Goal: Information Seeking & Learning: Learn about a topic

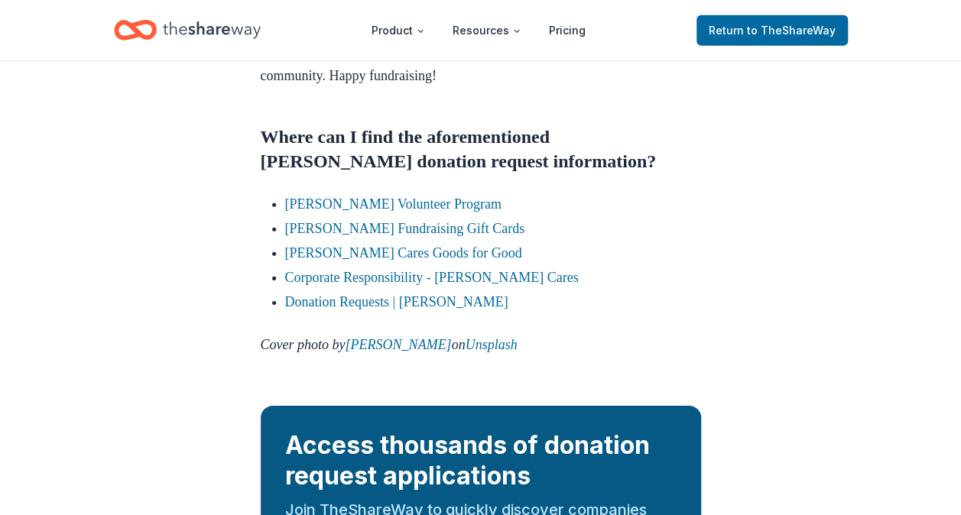
scroll to position [2245, 0]
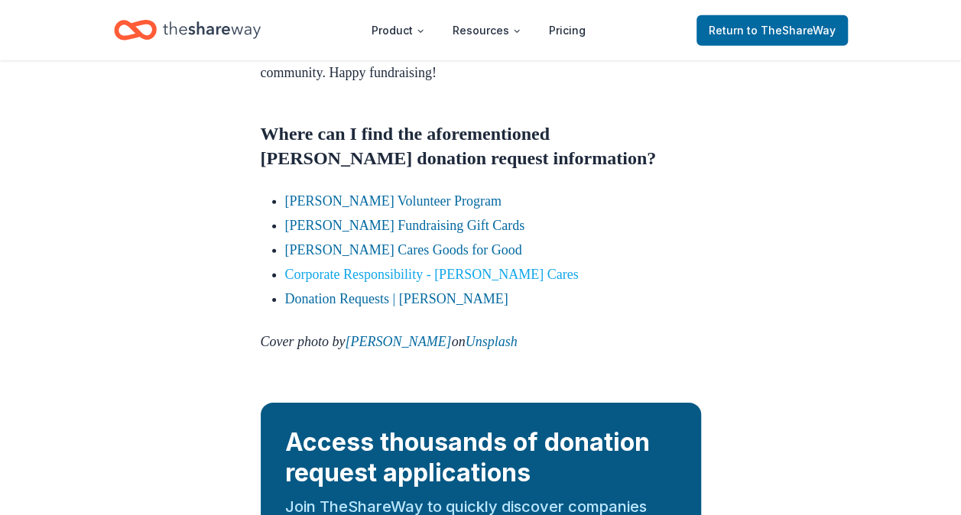
click at [485, 282] on link "Corporate Responsibility - Kohl's Cares" at bounding box center [431, 274] width 293 height 15
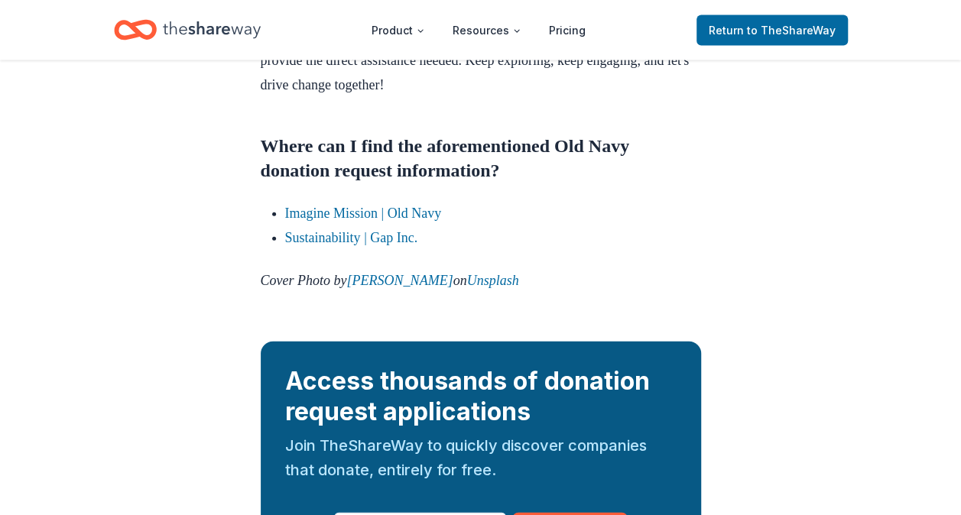
scroll to position [1691, 0]
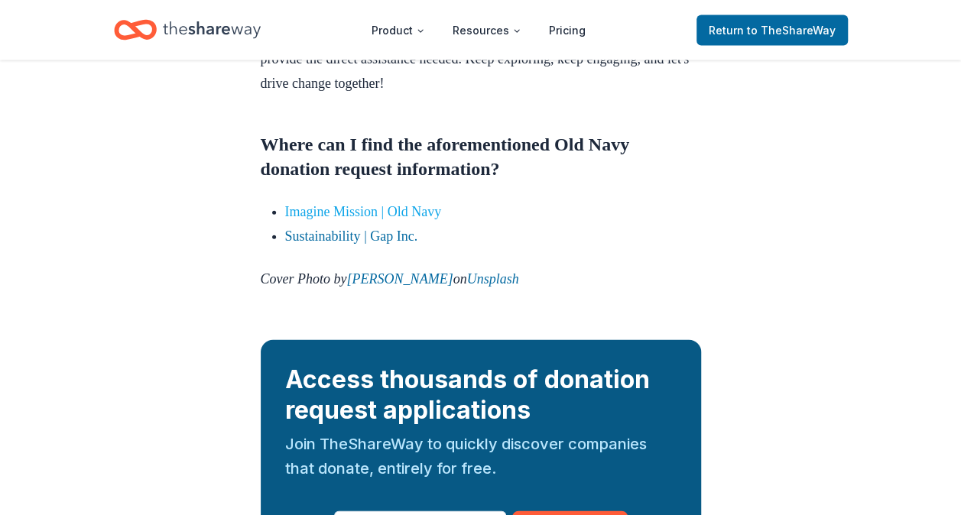
click at [419, 219] on link "Imagine Mission | Old Navy" at bounding box center [363, 211] width 157 height 15
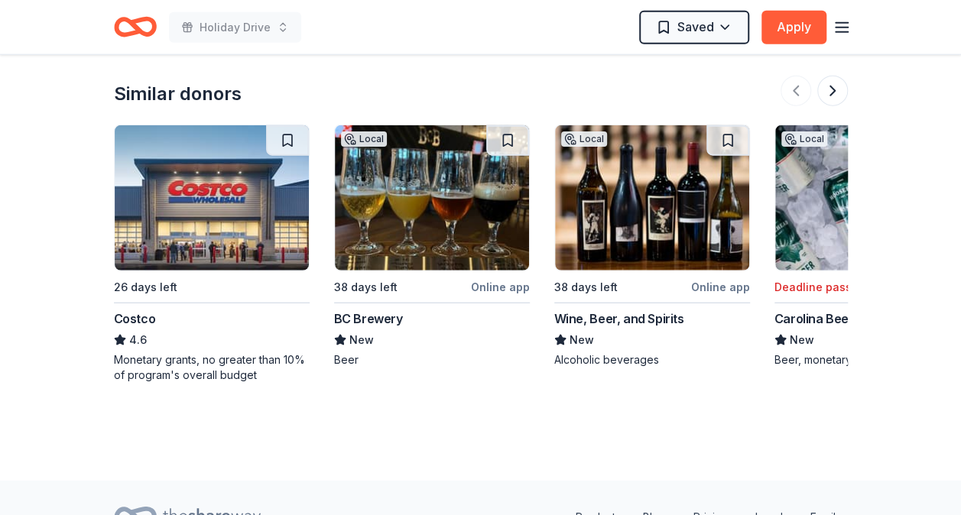
scroll to position [1856, 0]
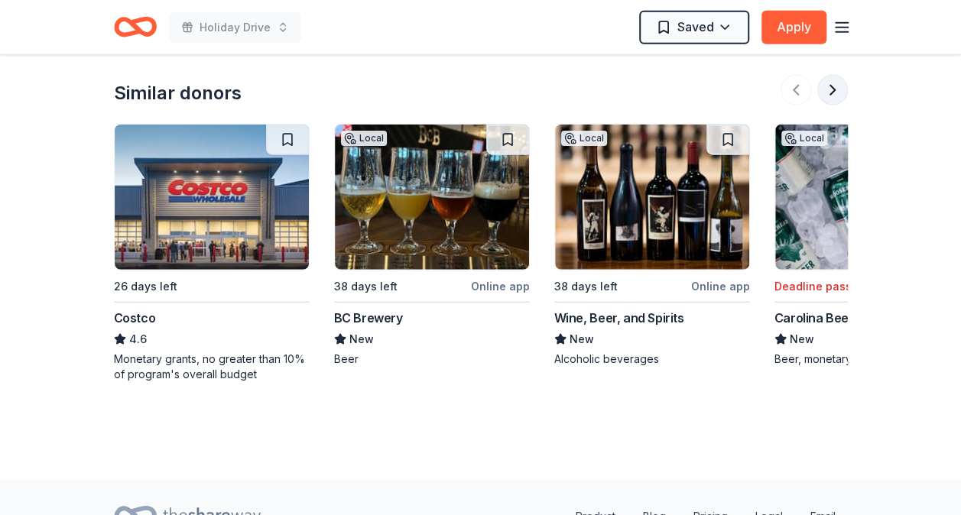
click at [825, 75] on button at bounding box center [832, 90] width 31 height 31
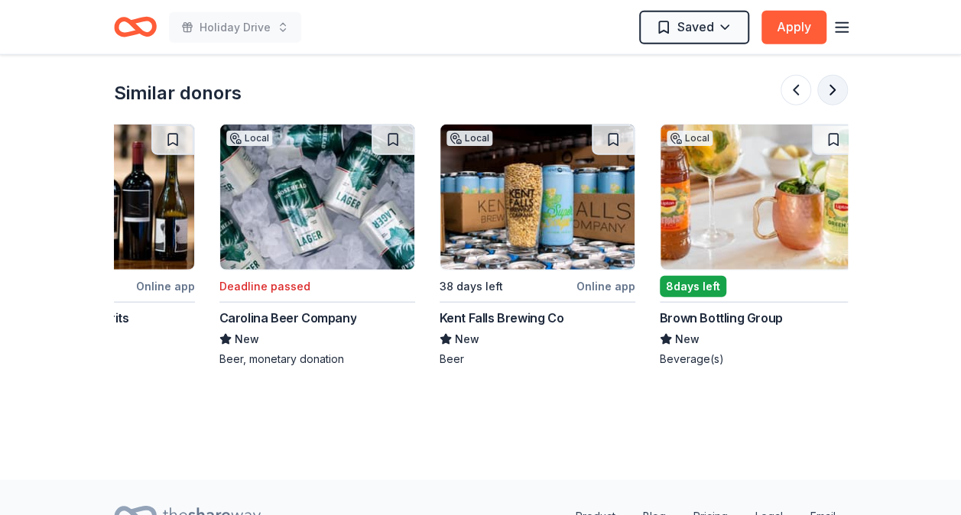
scroll to position [0, 660]
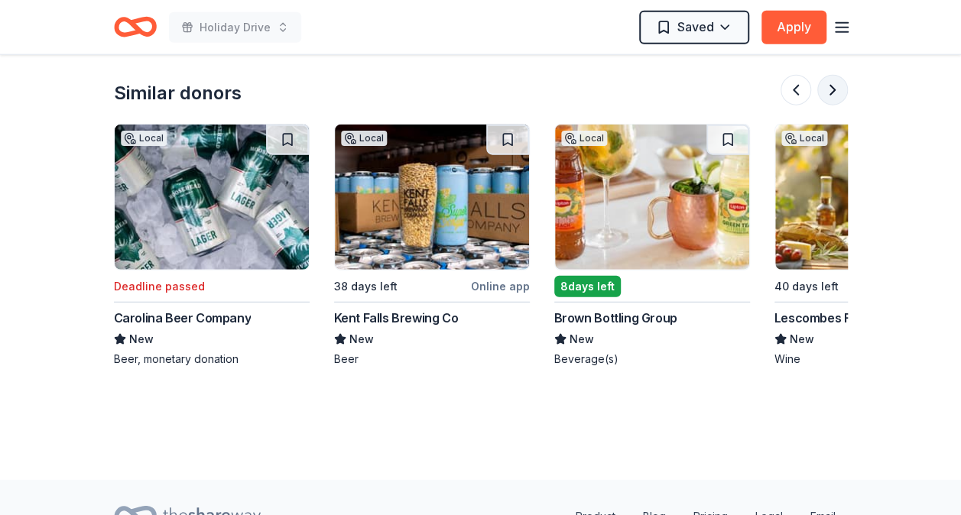
click at [825, 75] on button at bounding box center [832, 90] width 31 height 31
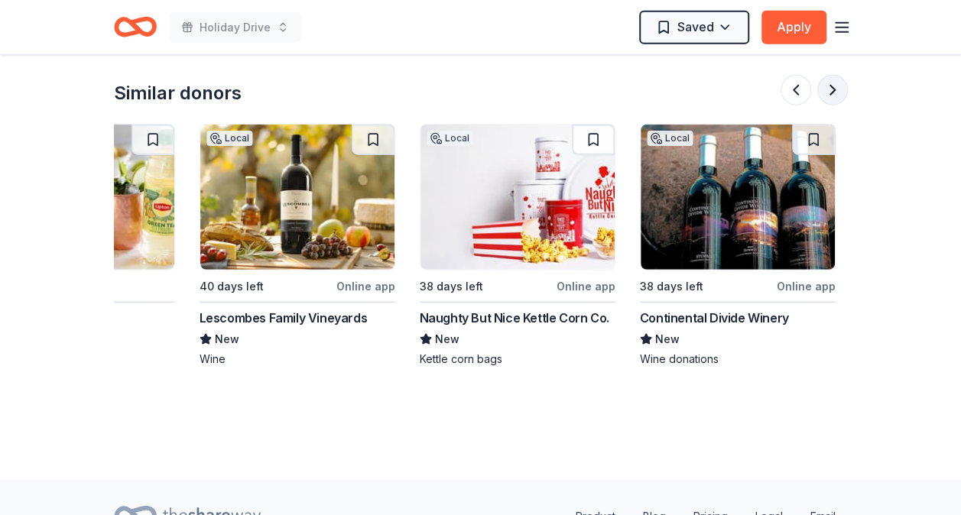
scroll to position [0, 1321]
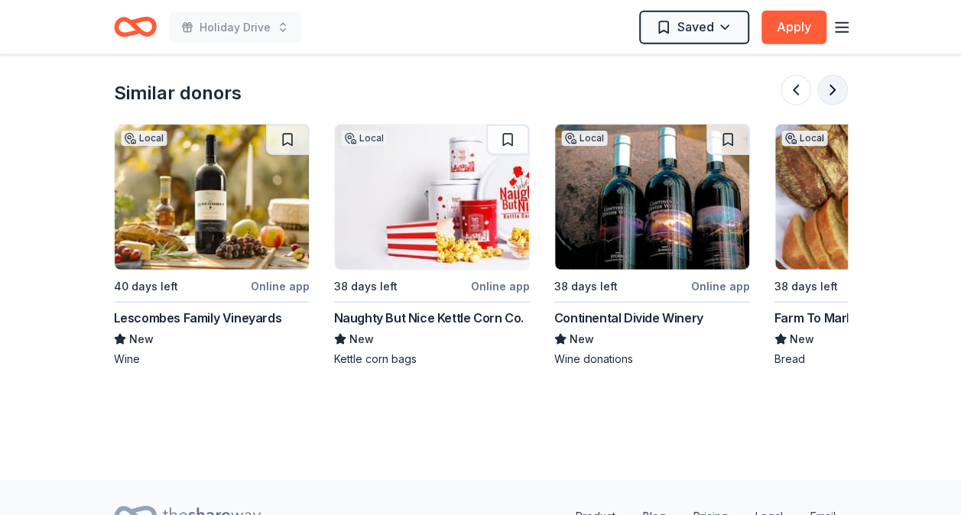
click at [825, 75] on button at bounding box center [832, 90] width 31 height 31
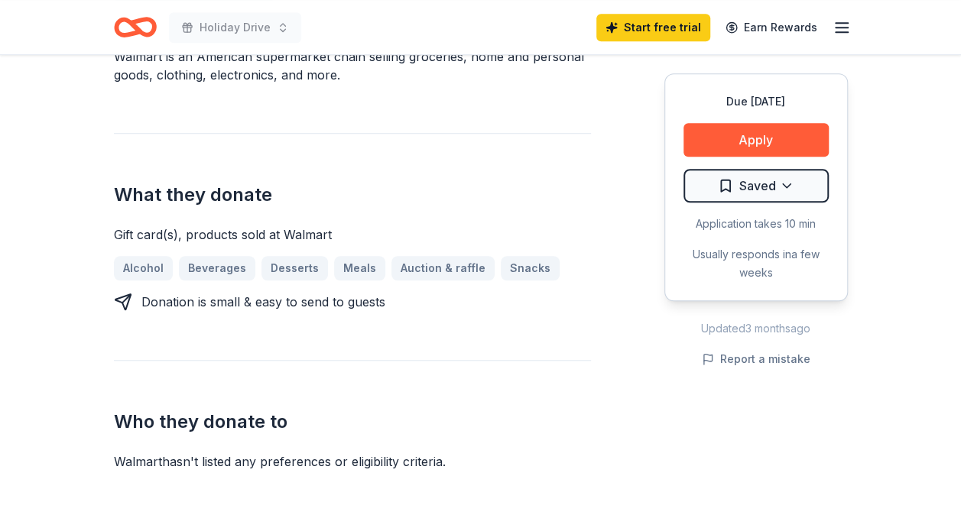
scroll to position [0, 0]
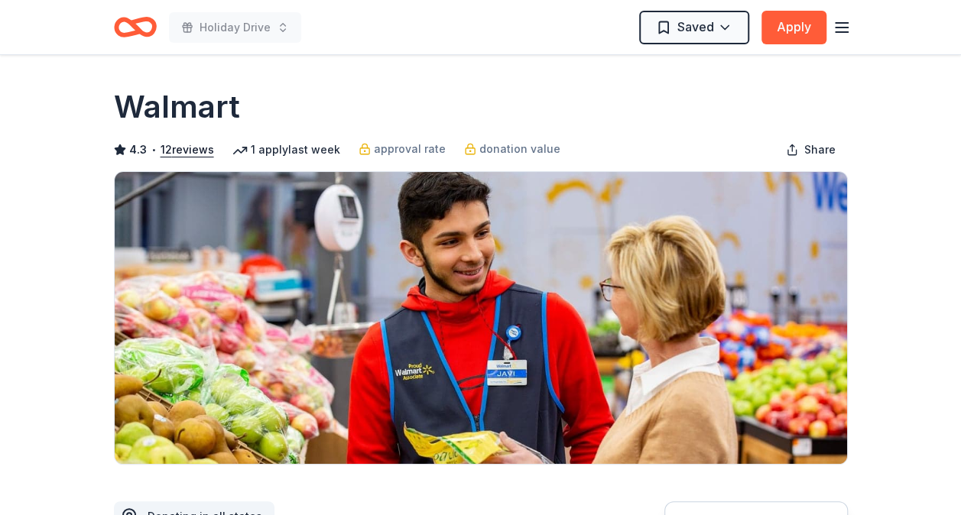
click at [124, 24] on icon "Home" at bounding box center [135, 27] width 43 height 36
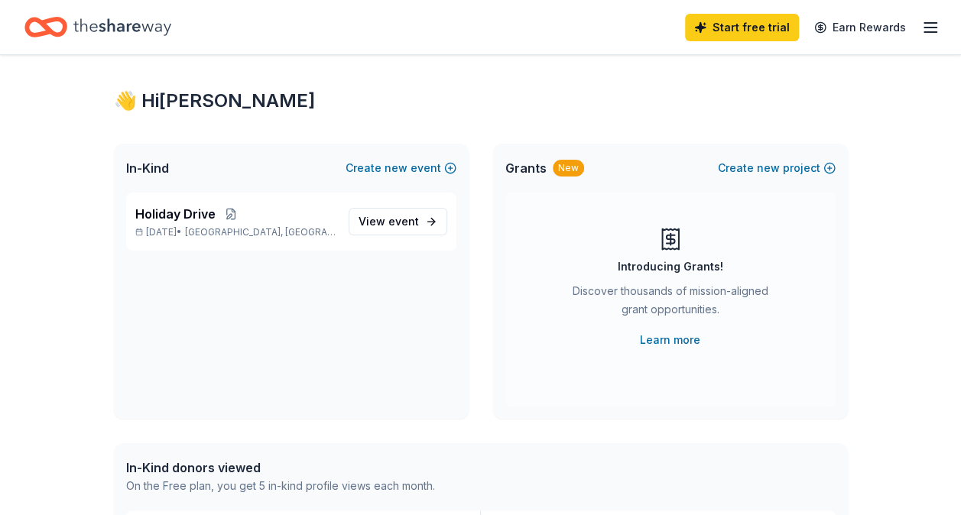
scroll to position [17, 0]
click at [264, 226] on span "Worcester, MA" at bounding box center [260, 231] width 151 height 12
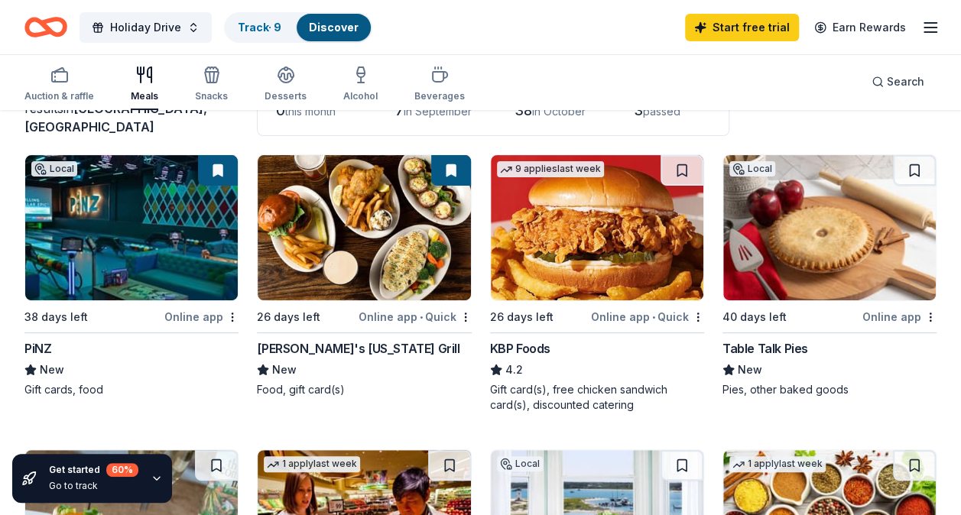
scroll to position [155, 0]
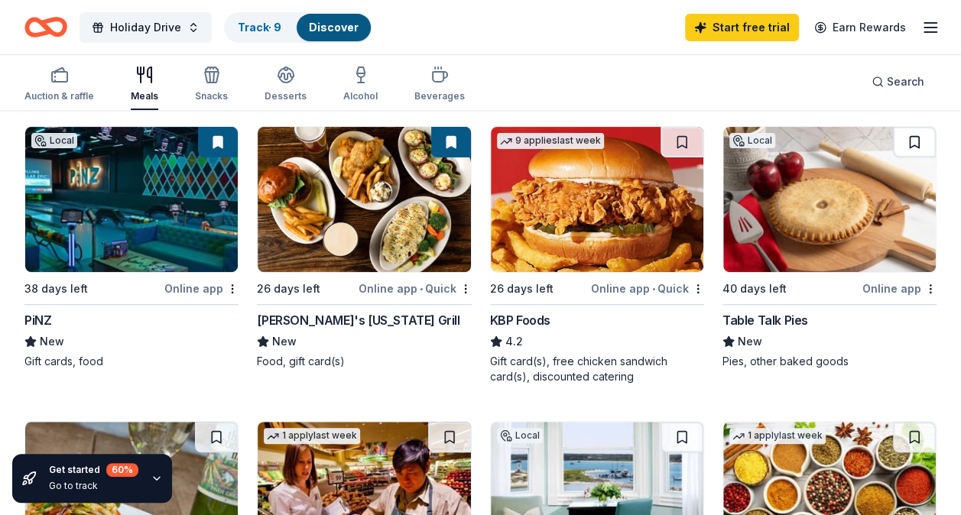
click at [909, 142] on button at bounding box center [914, 142] width 43 height 31
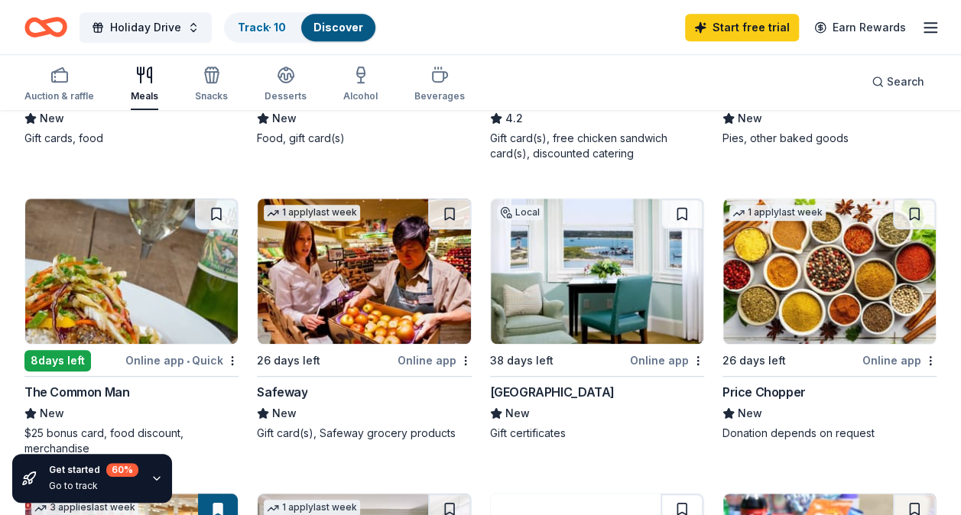
scroll to position [458, 0]
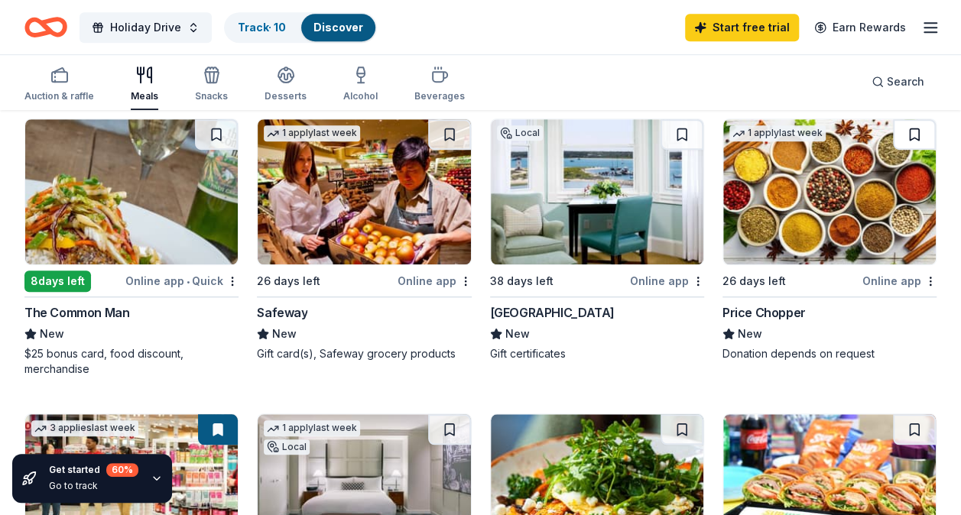
click at [908, 138] on button at bounding box center [914, 134] width 43 height 31
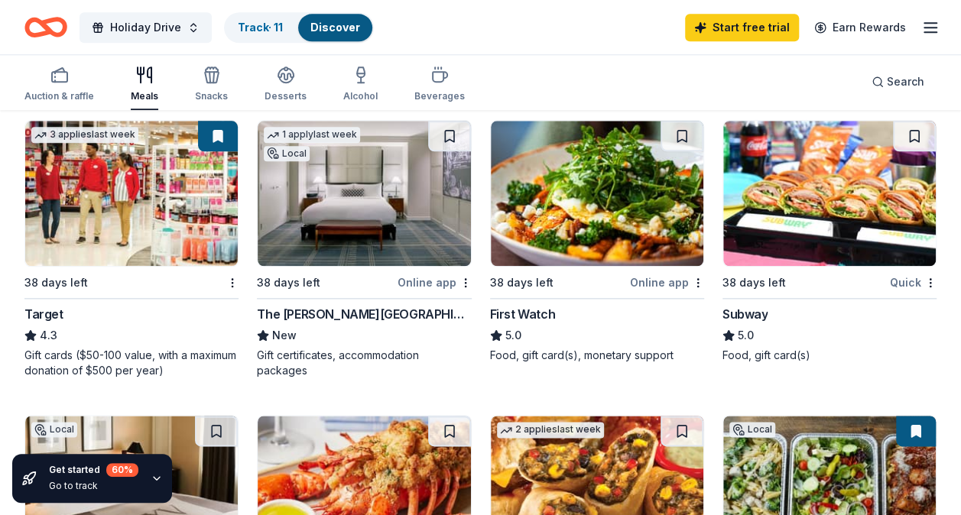
scroll to position [753, 0]
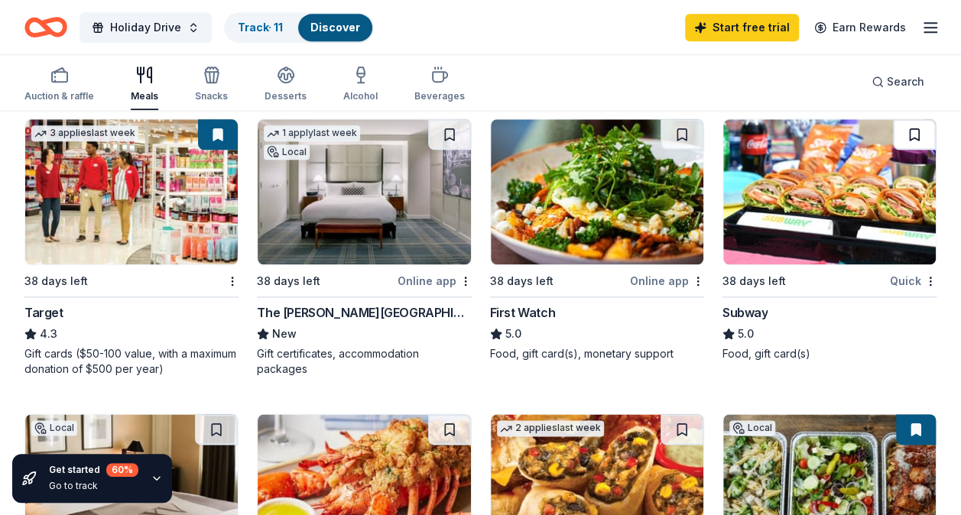
click at [916, 122] on button at bounding box center [914, 134] width 43 height 31
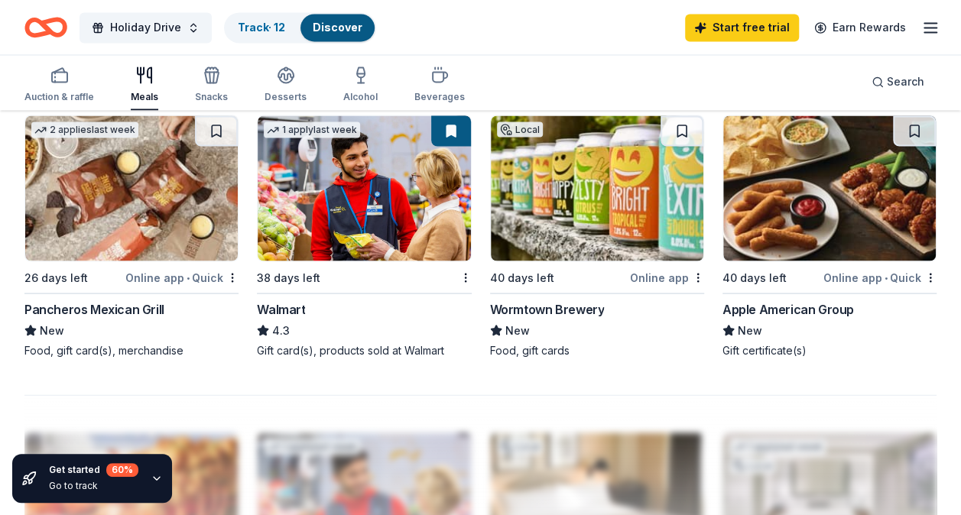
scroll to position [1353, 0]
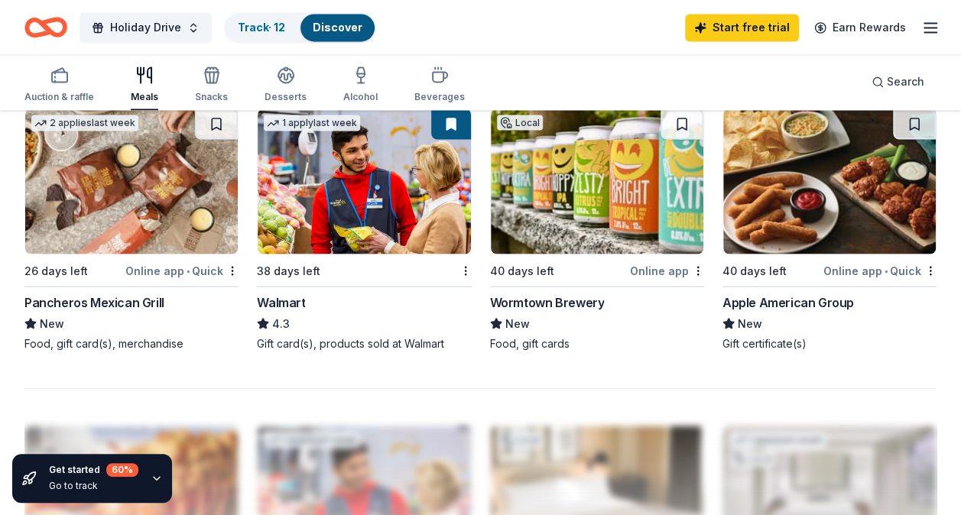
click at [663, 387] on div at bounding box center [480, 509] width 912 height 245
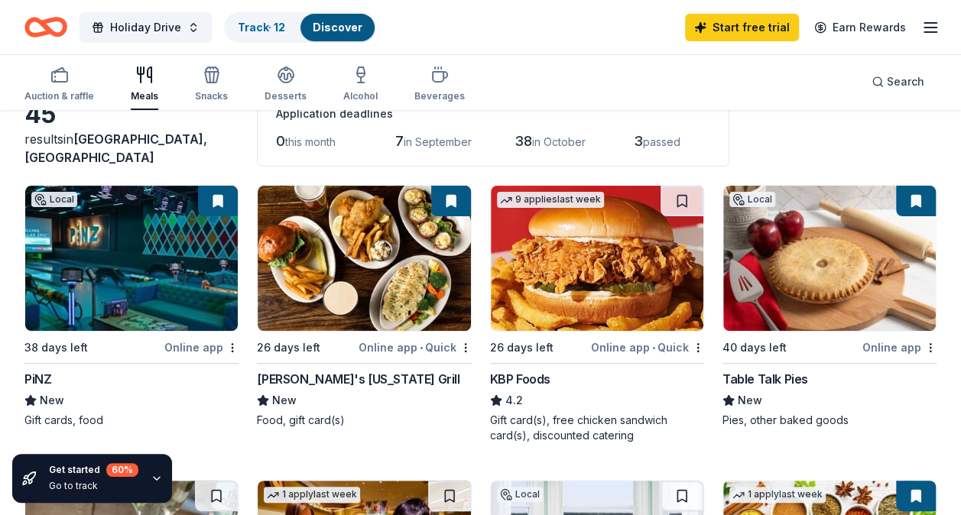
scroll to position [0, 0]
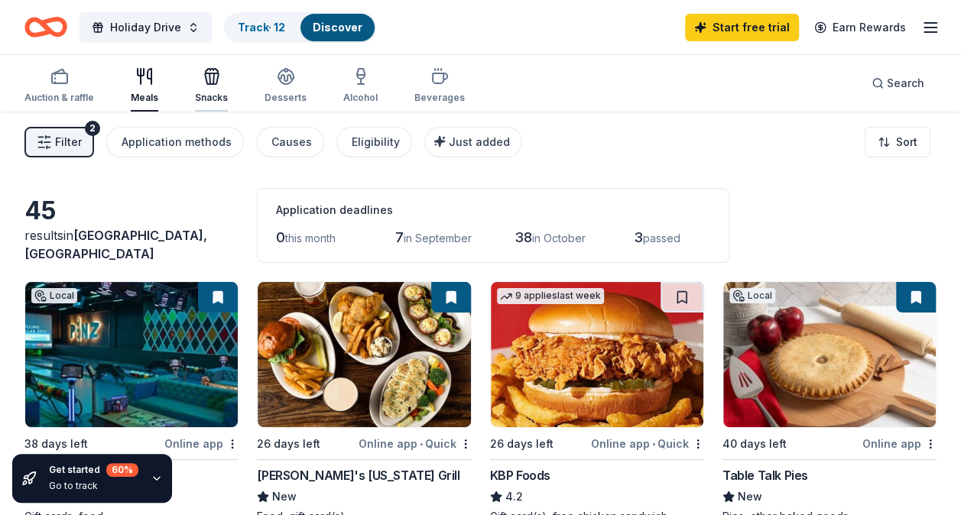
click at [209, 85] on icon "button" at bounding box center [212, 76] width 18 height 18
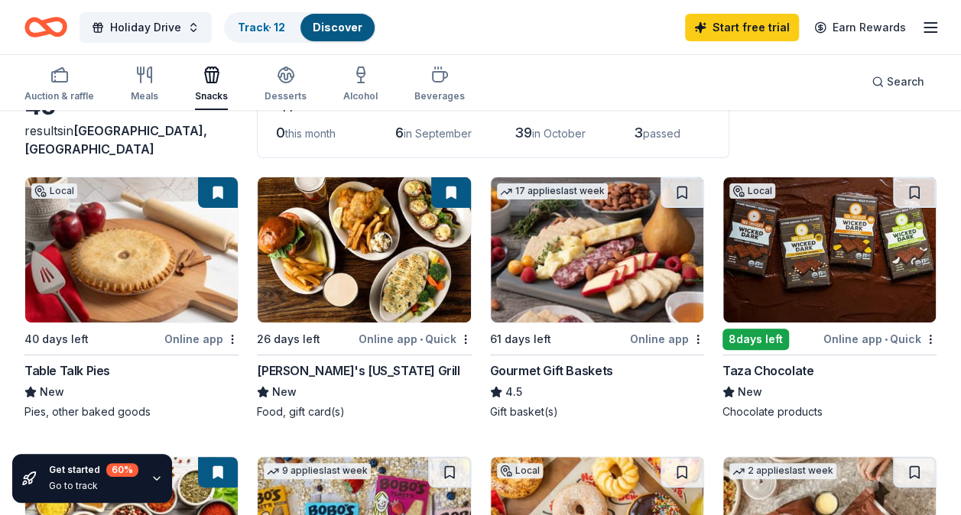
scroll to position [106, 0]
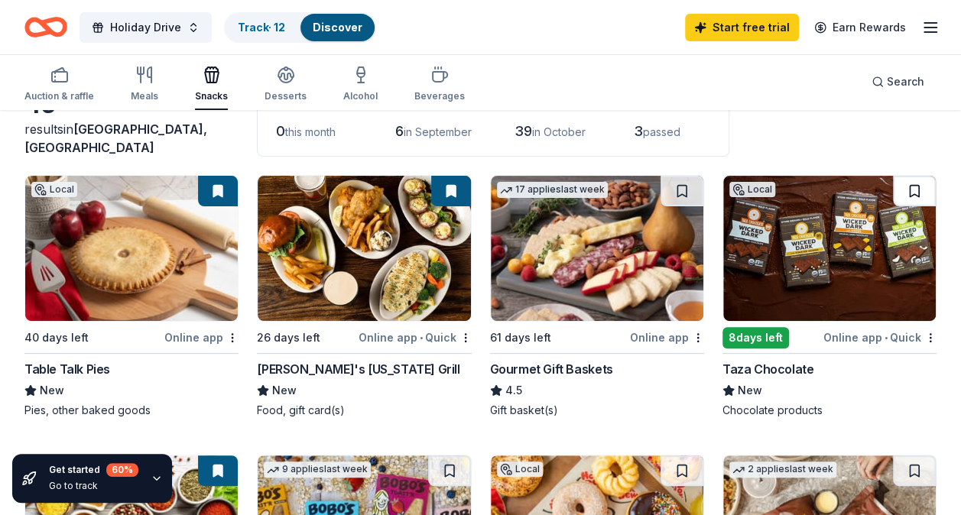
click at [907, 187] on button at bounding box center [914, 191] width 43 height 31
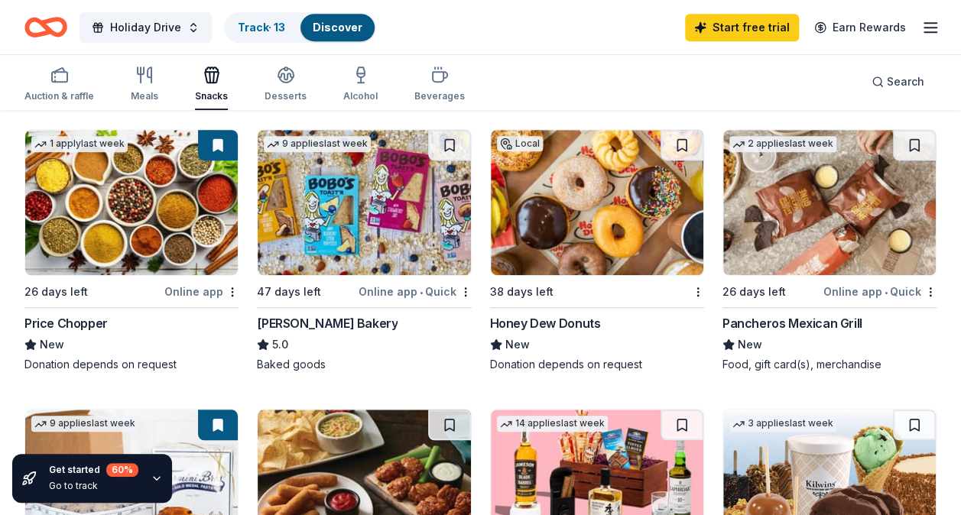
scroll to position [435, 0]
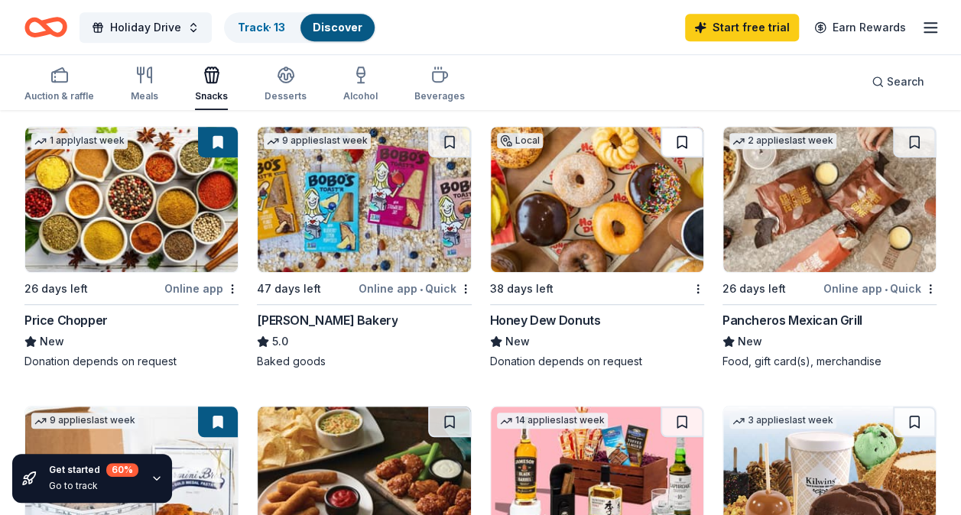
click at [673, 135] on button at bounding box center [681, 142] width 43 height 31
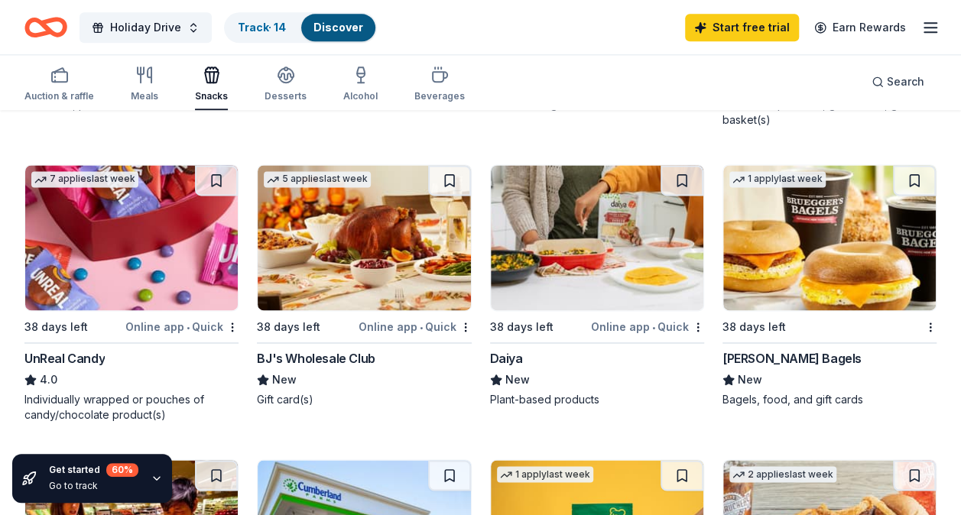
scroll to position [977, 0]
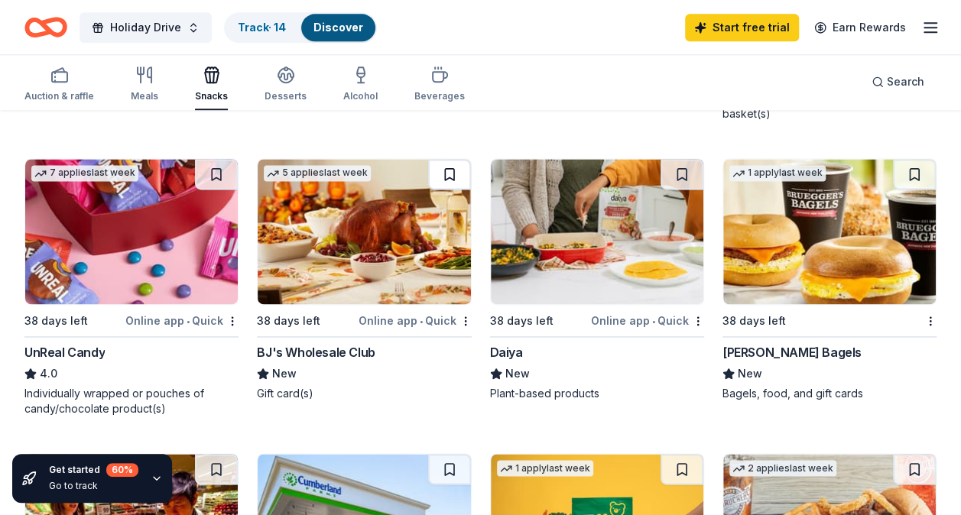
click at [446, 175] on button at bounding box center [449, 174] width 43 height 31
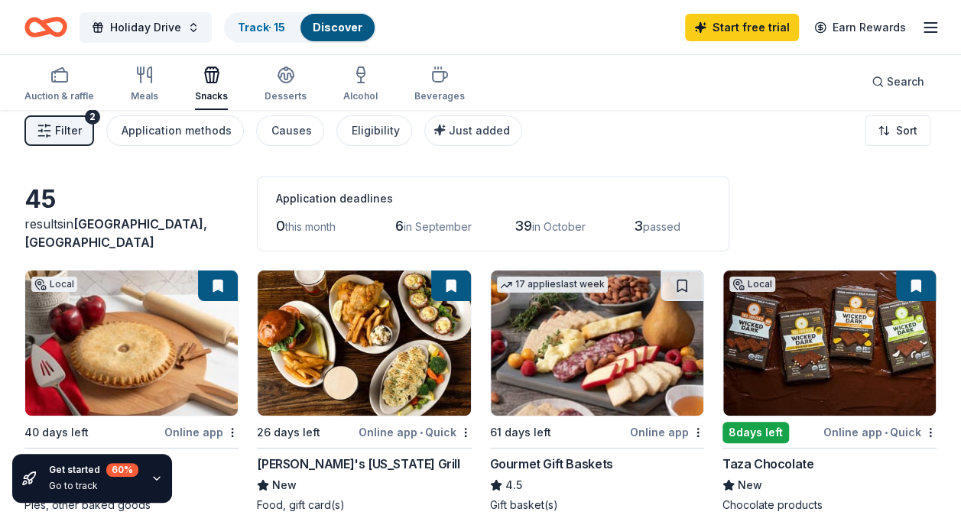
scroll to position [0, 0]
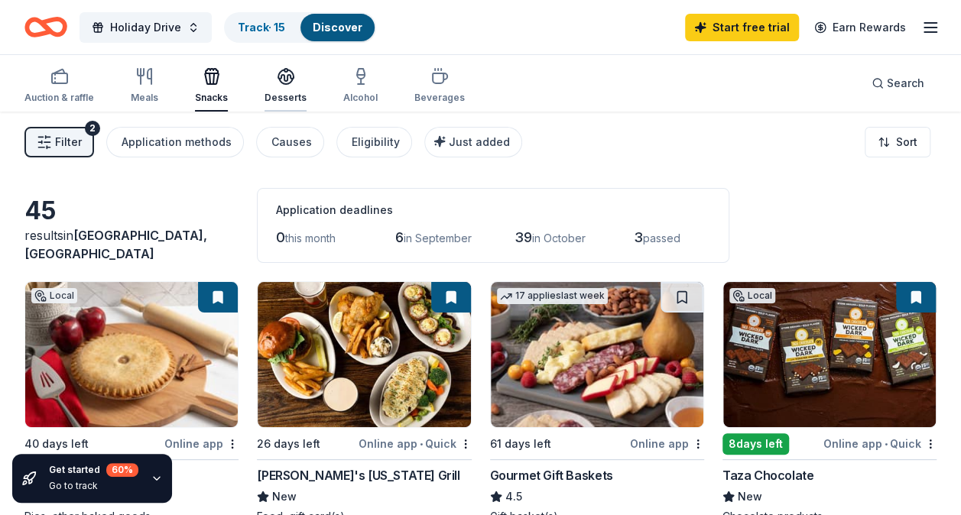
click at [271, 99] on div "Desserts" at bounding box center [285, 98] width 42 height 12
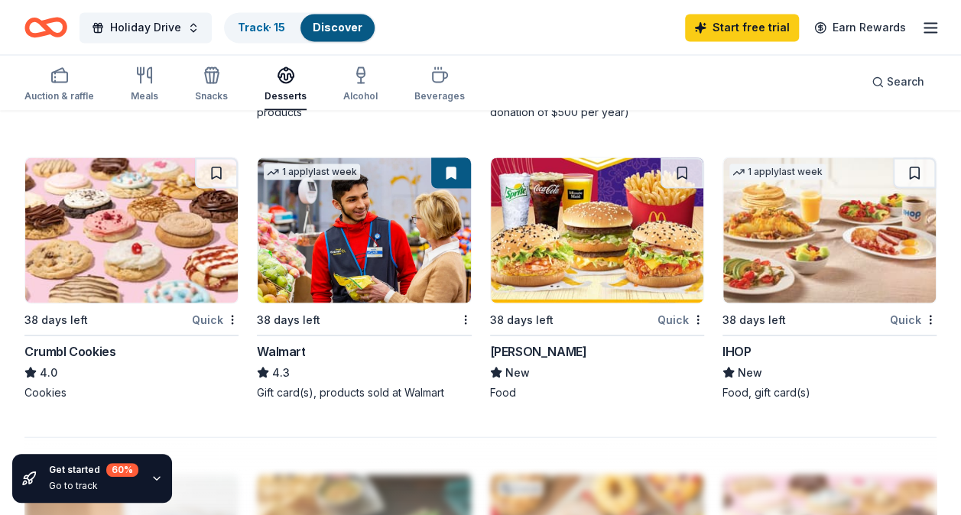
scroll to position [1273, 0]
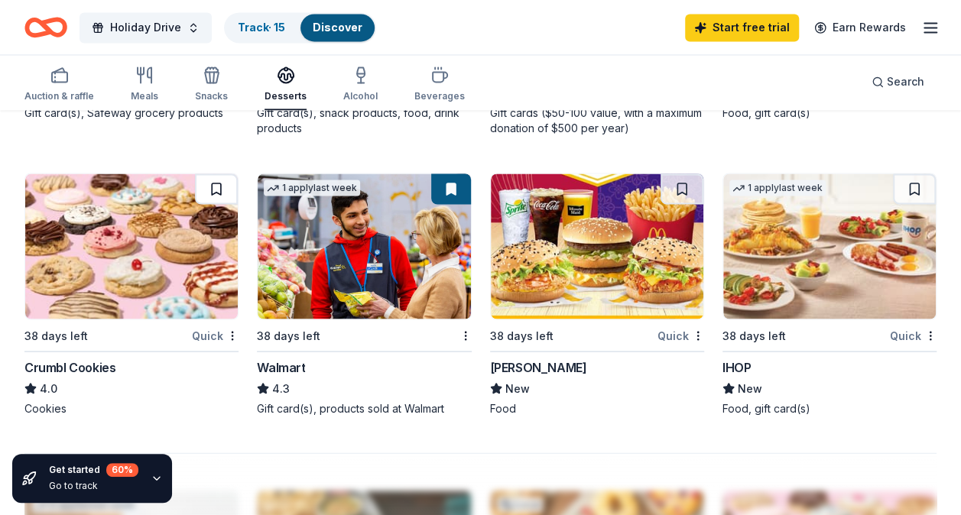
click at [219, 191] on button at bounding box center [216, 188] width 43 height 31
click at [673, 177] on button at bounding box center [681, 188] width 43 height 31
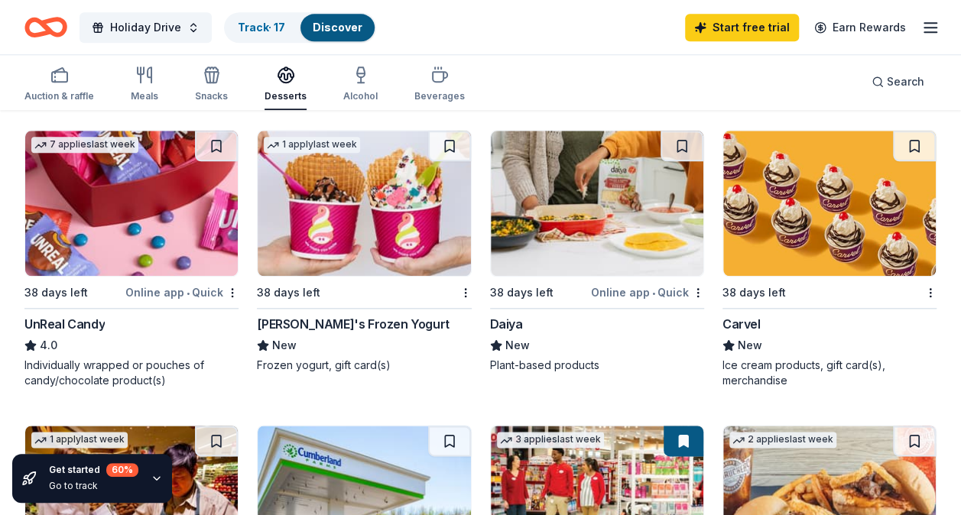
scroll to position [702, 0]
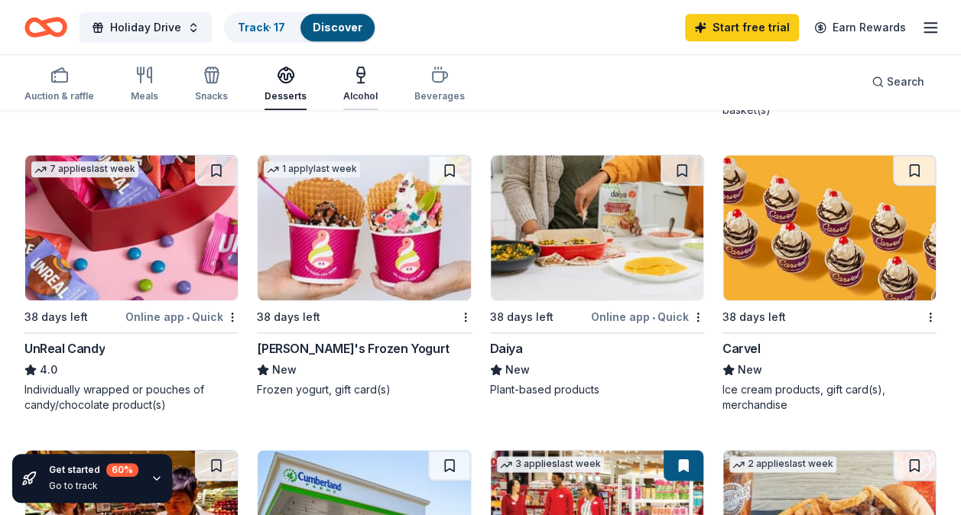
click at [362, 99] on div "Alcohol" at bounding box center [360, 96] width 34 height 12
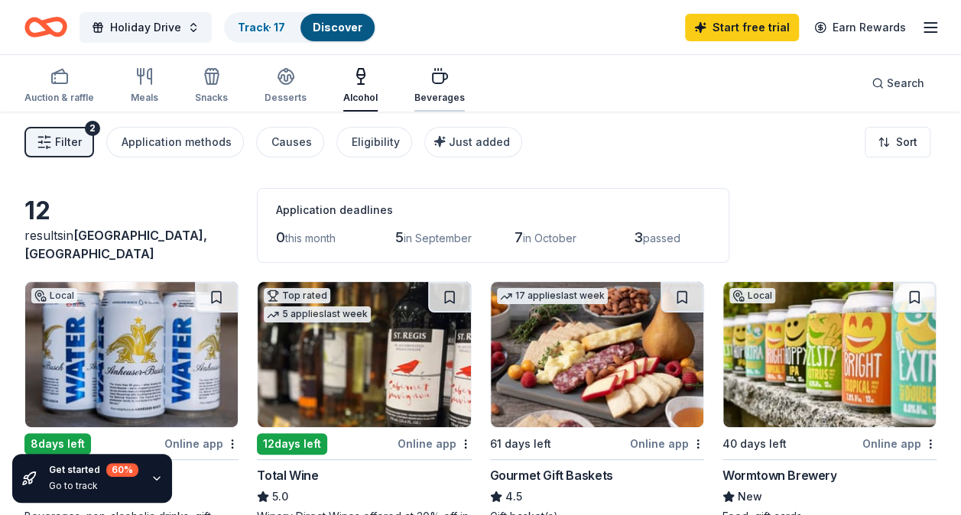
click at [430, 85] on icon "button" at bounding box center [439, 76] width 18 height 18
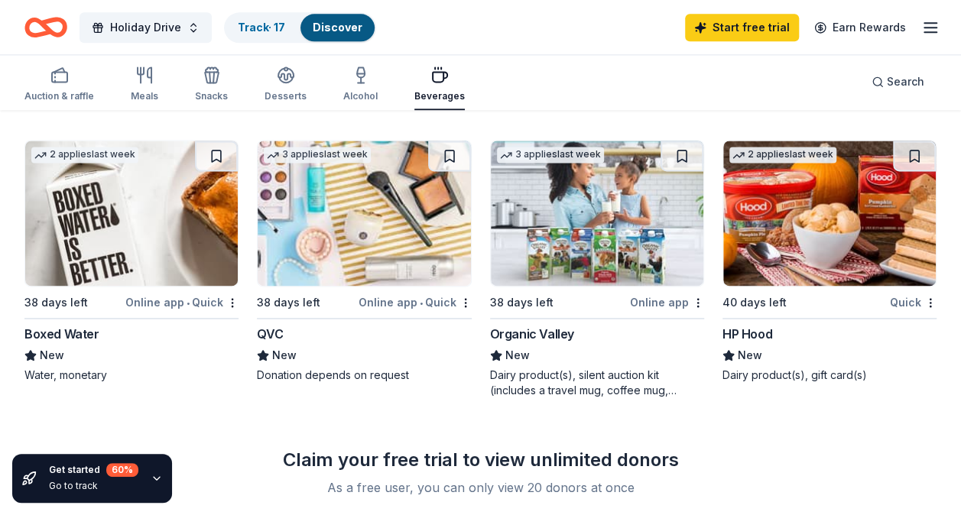
scroll to position [1027, 0]
click at [211, 154] on button at bounding box center [216, 155] width 43 height 31
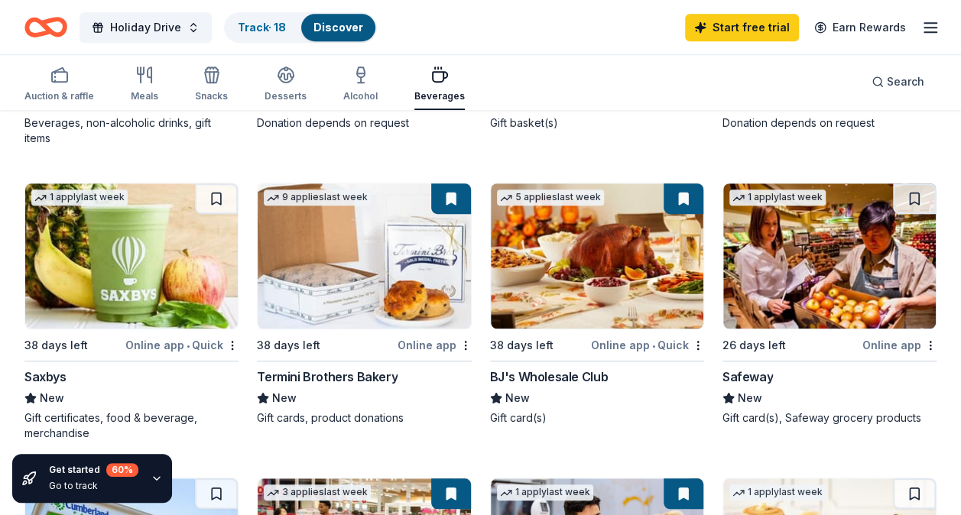
scroll to position [0, 0]
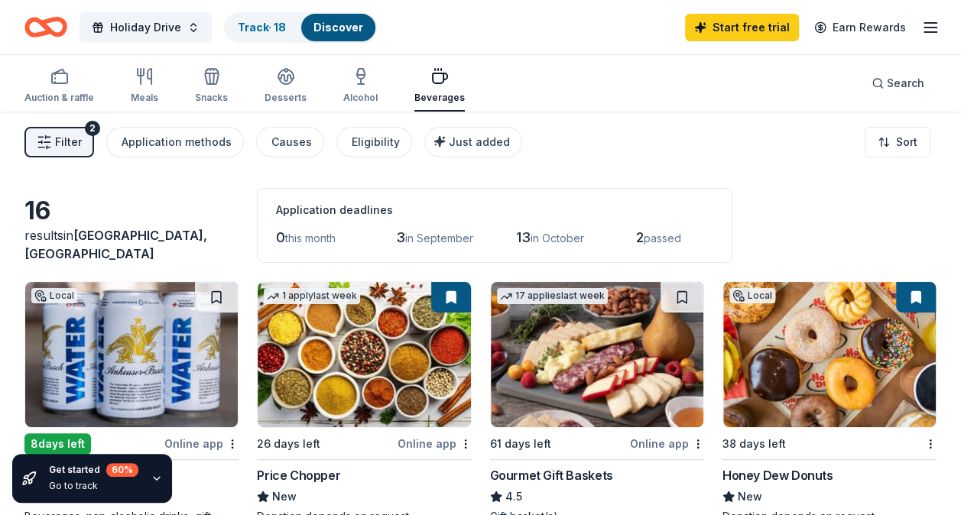
click at [342, 26] on link "Discover" at bounding box center [338, 27] width 50 height 13
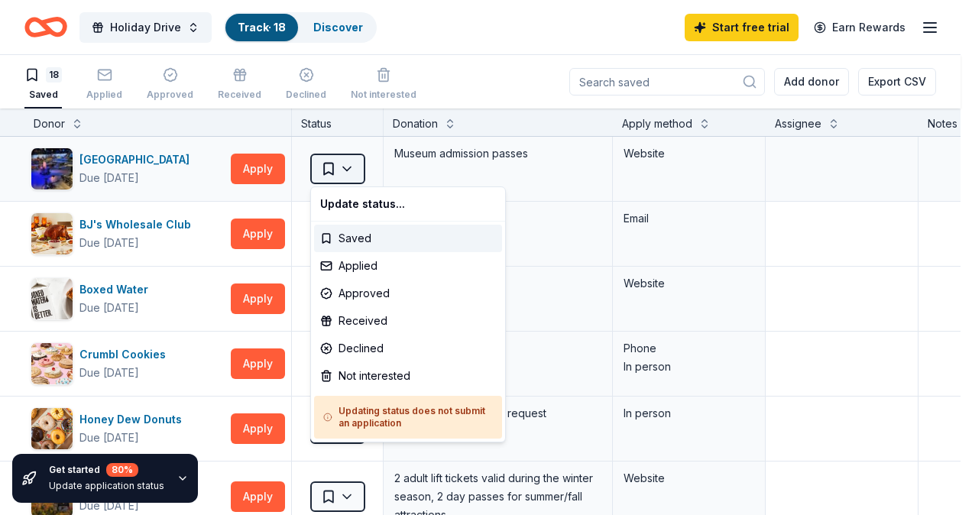
click at [339, 170] on html "10% Holiday Drive Track · 18 Discover Start free trial Earn Rewards 18 Saved Ap…" at bounding box center [486, 257] width 972 height 515
click at [355, 370] on div "Not interested" at bounding box center [408, 376] width 188 height 28
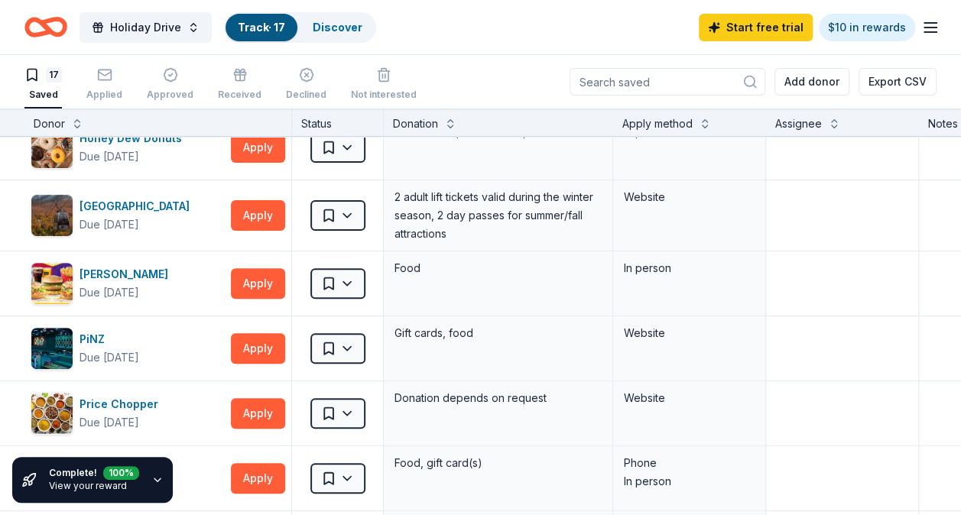
scroll to position [226, 0]
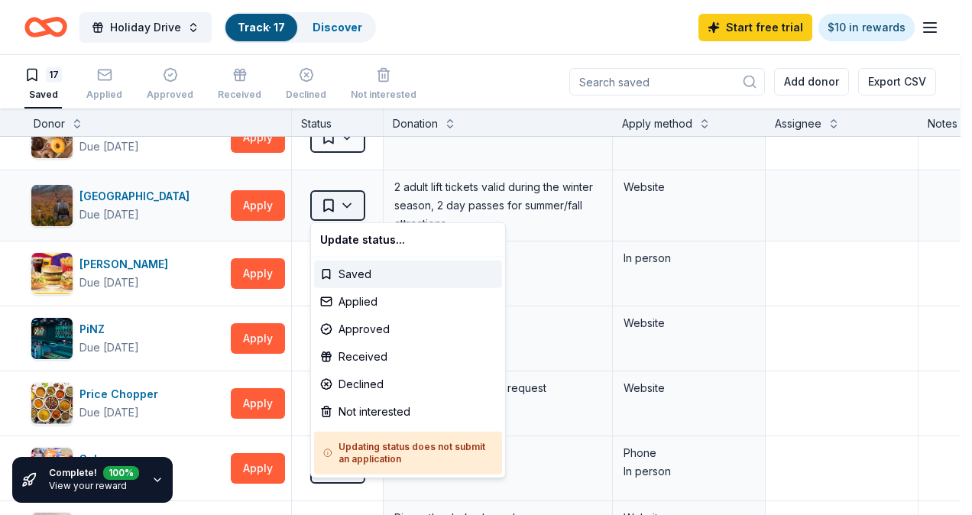
click at [349, 206] on html "10% Holiday Drive Track · 17 Discover Start free trial $10 in rewards 17 Saved …" at bounding box center [486, 257] width 972 height 515
click at [488, 31] on html "10% Holiday Drive Track · 17 Discover Start free trial $10 in rewards 17 Saved …" at bounding box center [486, 257] width 972 height 515
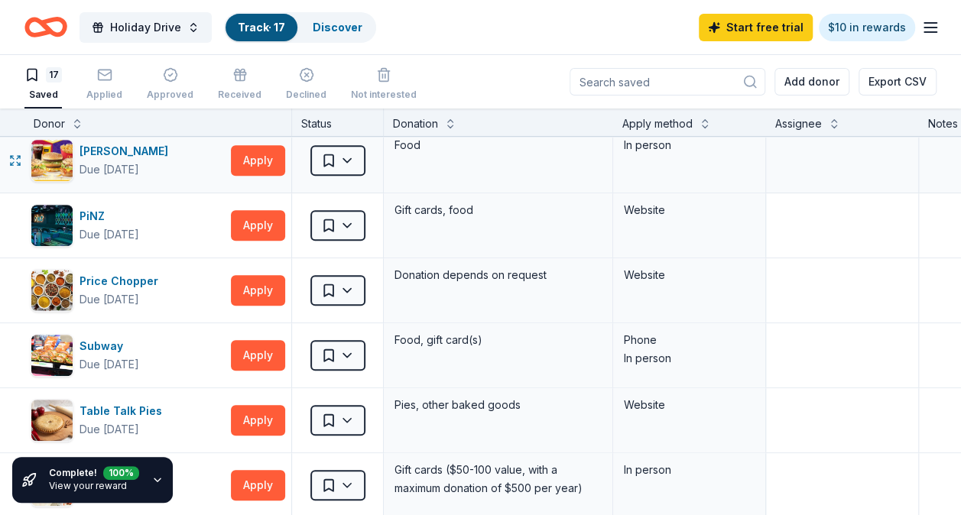
scroll to position [342, 0]
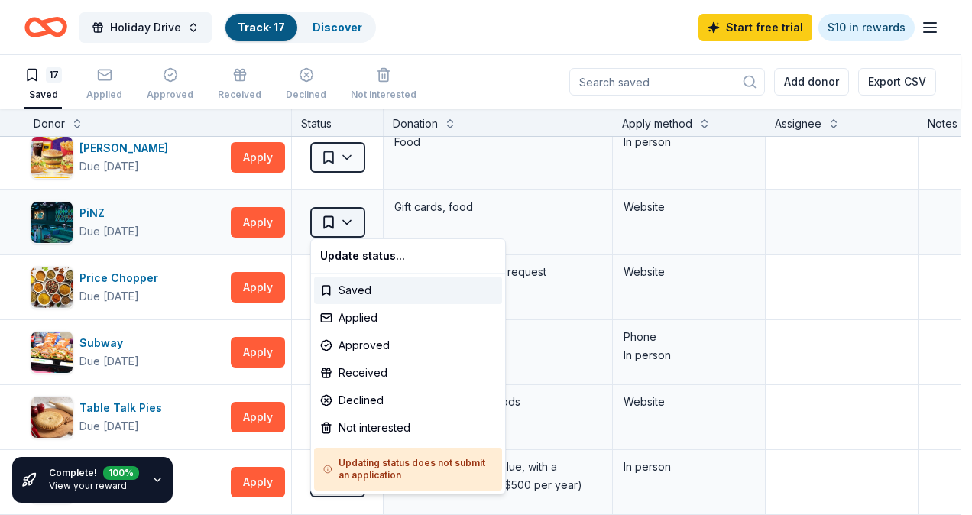
click at [349, 219] on html "10% Holiday Drive Track · 17 Discover Start free trial $10 in rewards 17 Saved …" at bounding box center [486, 257] width 972 height 515
click at [362, 422] on div "Not interested" at bounding box center [408, 428] width 188 height 28
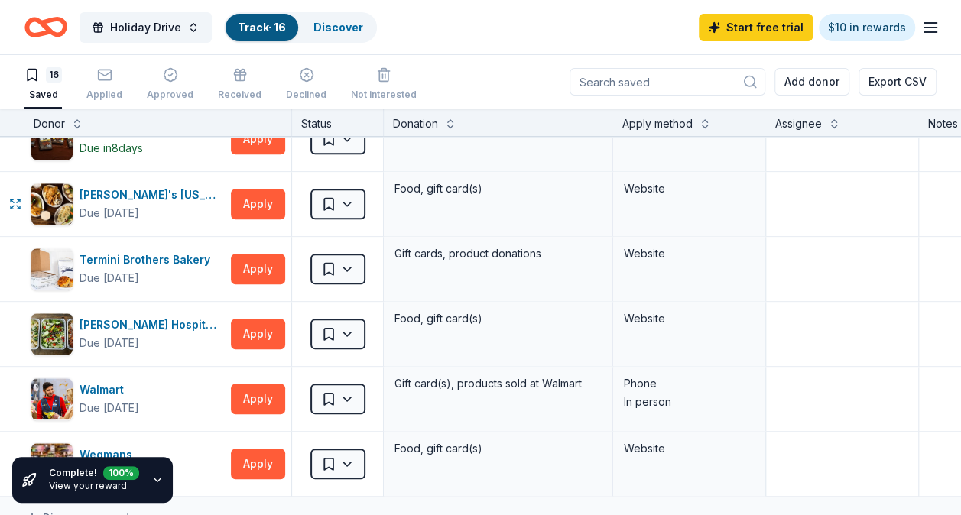
scroll to position [692, 0]
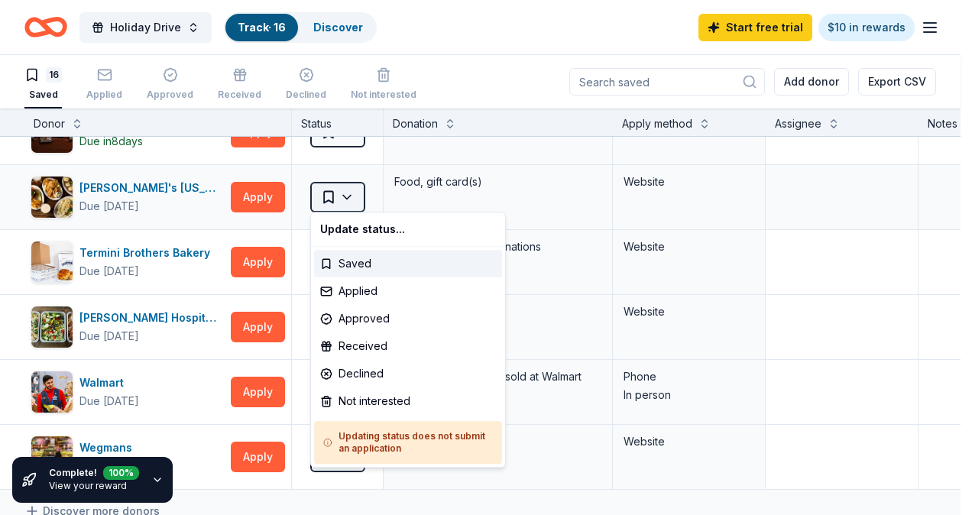
click at [347, 193] on html "10% Holiday Drive Track · 16 Discover Start free trial $10 in rewards 16 Saved …" at bounding box center [486, 257] width 972 height 515
click at [362, 400] on div "Not interested" at bounding box center [408, 401] width 188 height 28
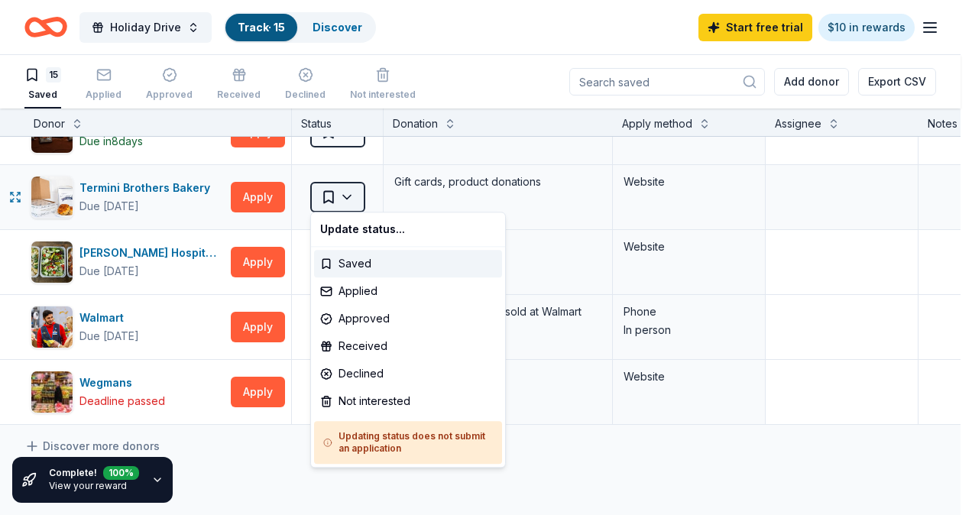
click at [342, 191] on html "10% Holiday Drive Track · 15 Discover Start free trial $10 in rewards 15 Saved …" at bounding box center [486, 257] width 972 height 515
click at [365, 391] on div "Not interested" at bounding box center [408, 401] width 188 height 28
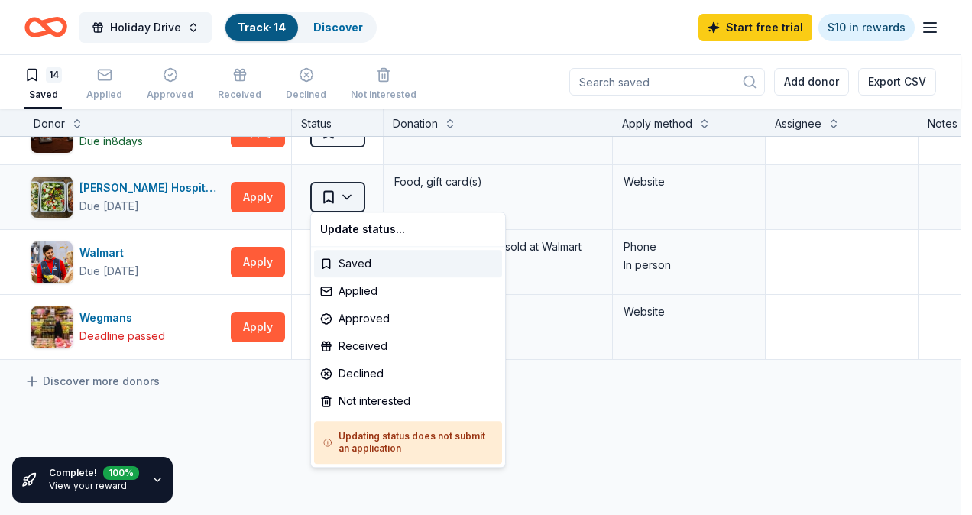
click at [344, 187] on html "10% Holiday Drive Track · 14 Discover Start free trial $10 in rewards 14 Saved …" at bounding box center [486, 257] width 972 height 515
click at [360, 391] on div "Not interested" at bounding box center [408, 401] width 188 height 28
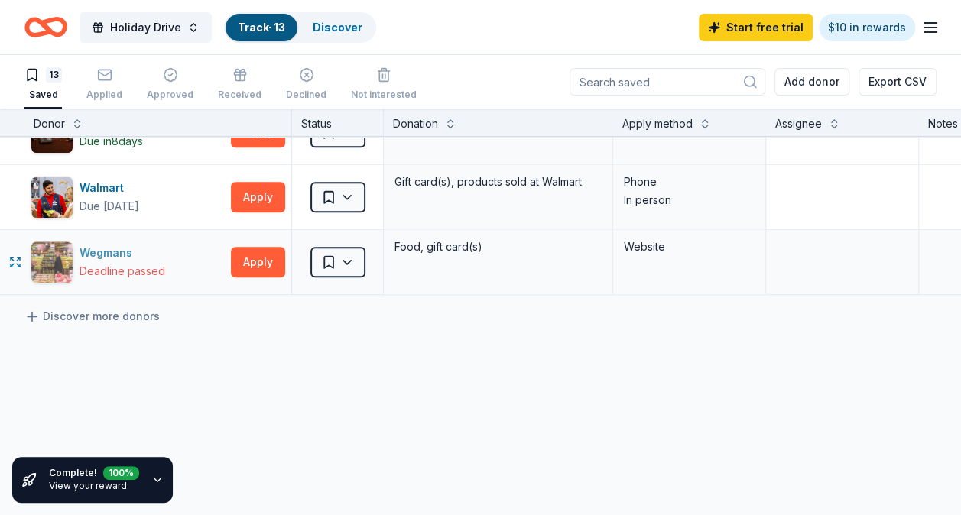
drag, startPoint x: 140, startPoint y: 264, endPoint x: 117, endPoint y: 246, distance: 28.9
click at [117, 246] on div "Wegmans" at bounding box center [122, 253] width 86 height 18
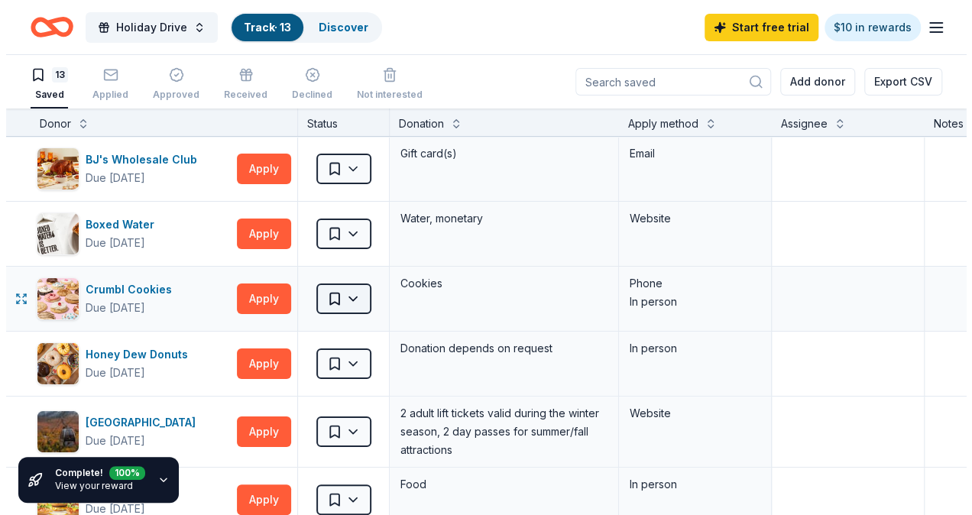
scroll to position [0, 0]
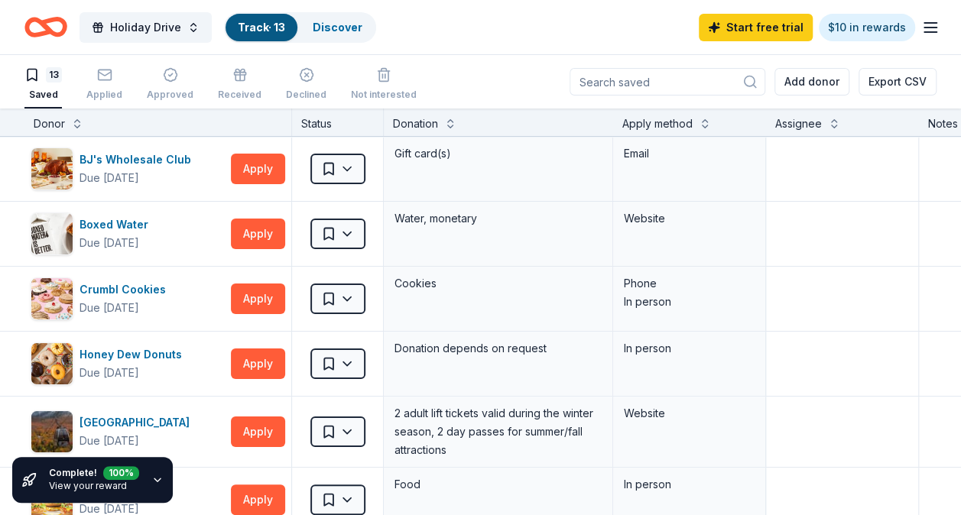
click at [928, 28] on line "button" at bounding box center [930, 28] width 12 height 0
click at [344, 32] on link "Discover" at bounding box center [338, 27] width 50 height 13
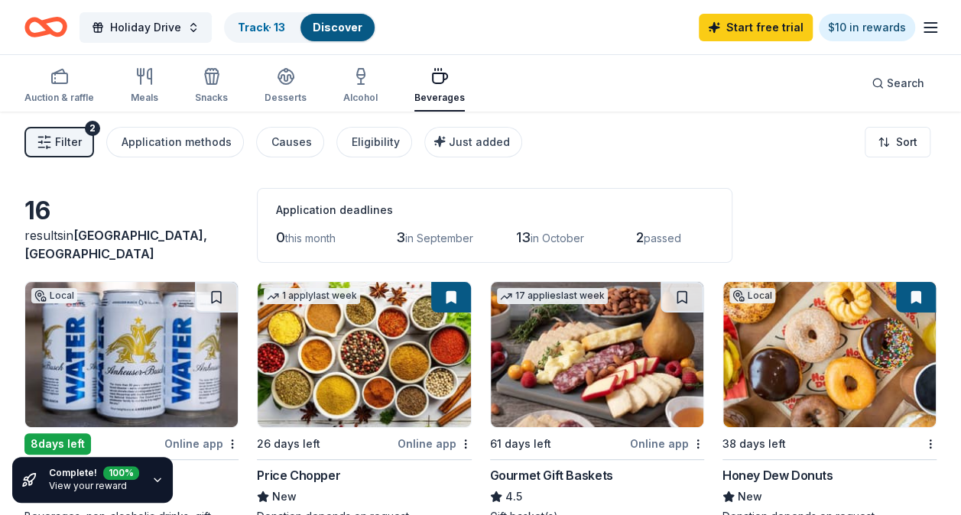
click at [57, 145] on span "Filter" at bounding box center [68, 142] width 27 height 18
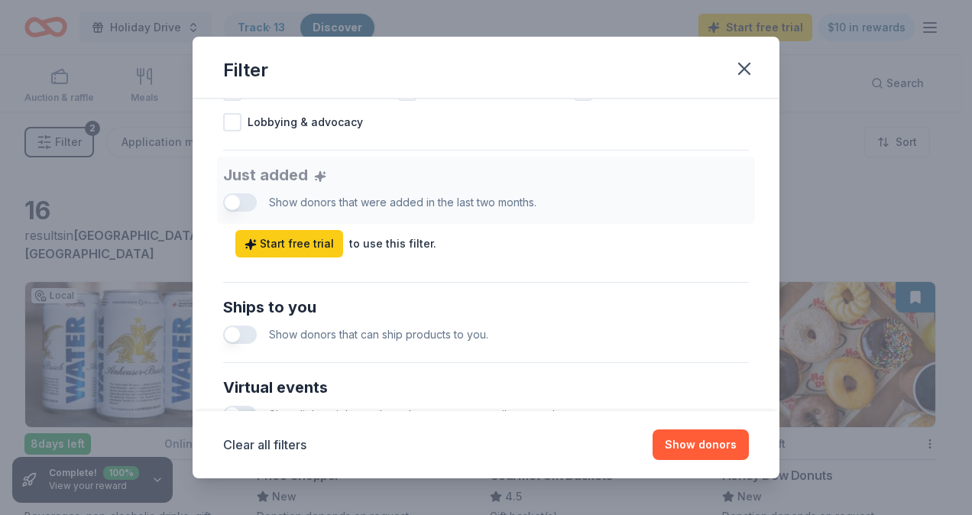
scroll to position [796, 0]
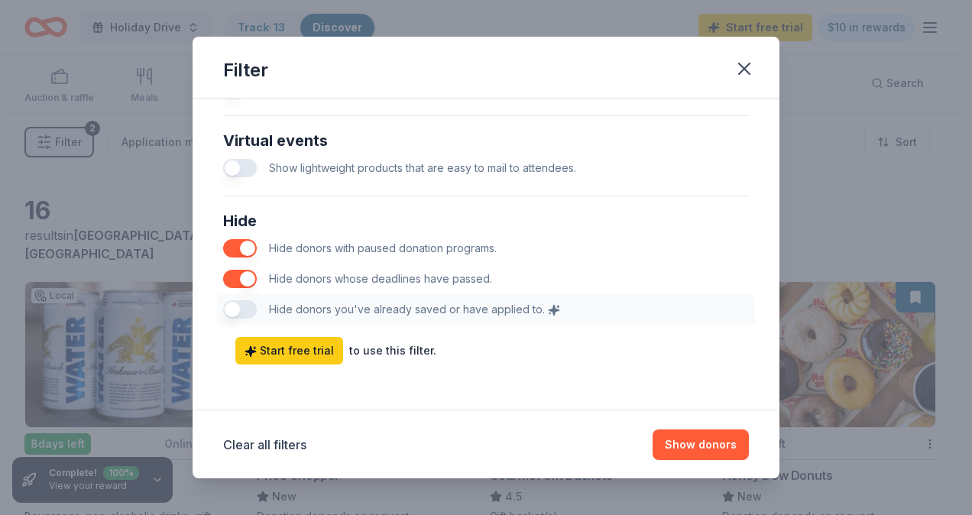
click at [242, 244] on button "button" at bounding box center [240, 248] width 34 height 18
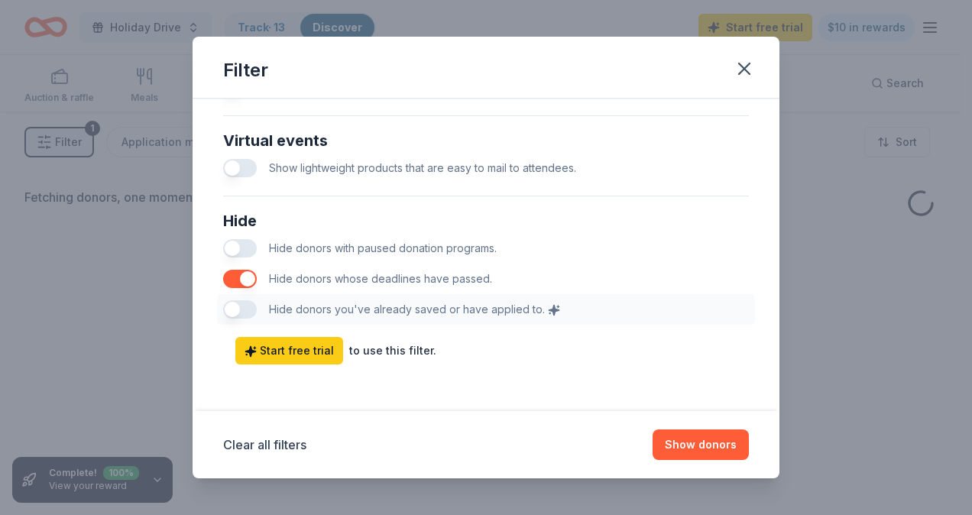
click at [242, 275] on button "button" at bounding box center [240, 279] width 34 height 18
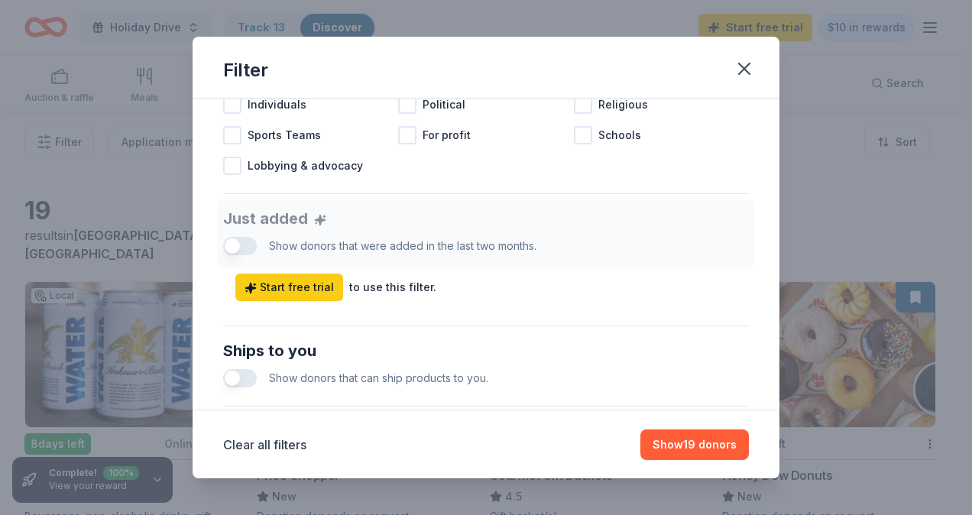
scroll to position [504, 0]
click at [242, 372] on button "button" at bounding box center [240, 380] width 34 height 18
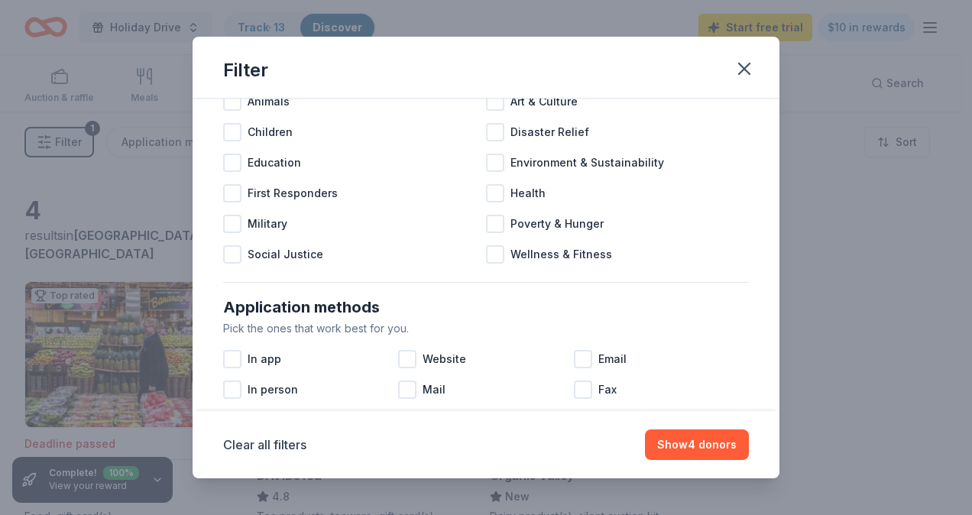
scroll to position [83, 0]
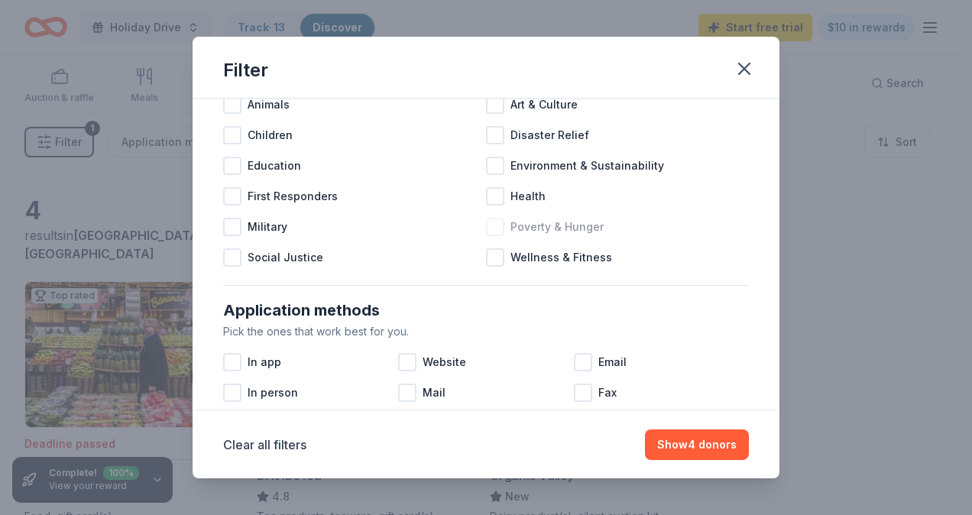
click at [489, 222] on div at bounding box center [495, 227] width 18 height 18
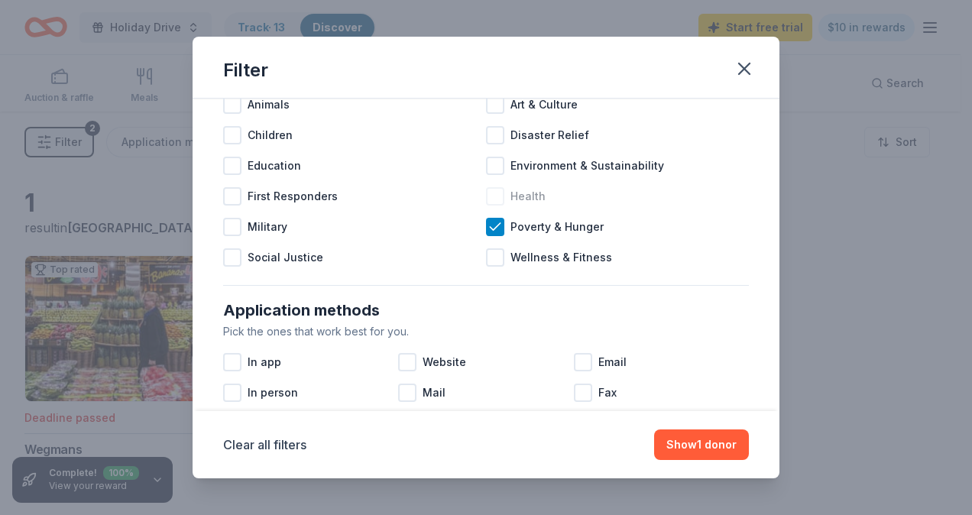
click at [488, 196] on div at bounding box center [495, 196] width 18 height 18
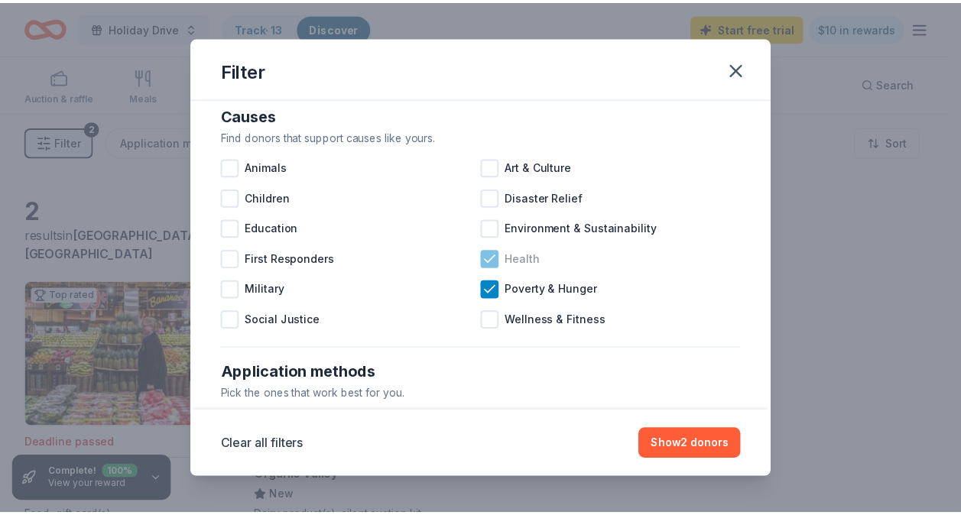
scroll to position [18, 0]
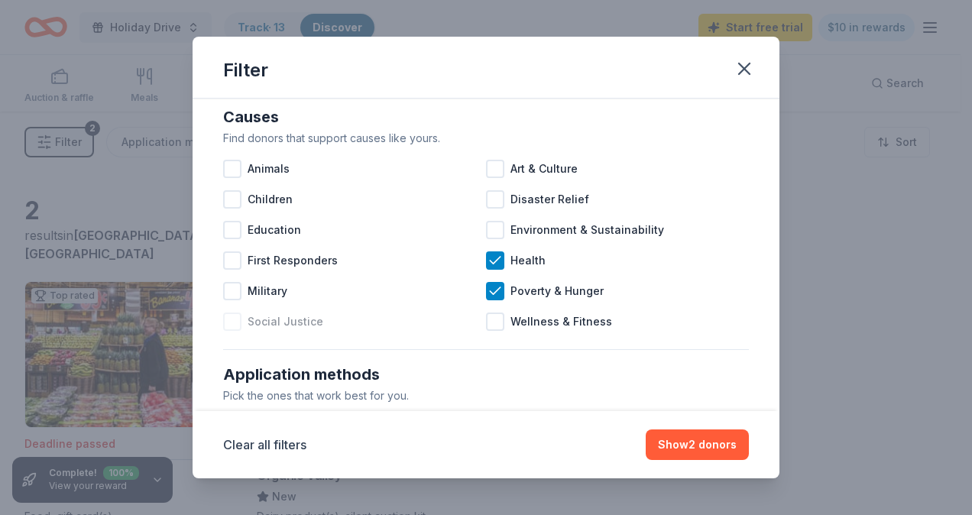
click at [272, 316] on span "Social Justice" at bounding box center [286, 322] width 76 height 18
click at [695, 443] on button "Show 2 donors" at bounding box center [697, 445] width 103 height 31
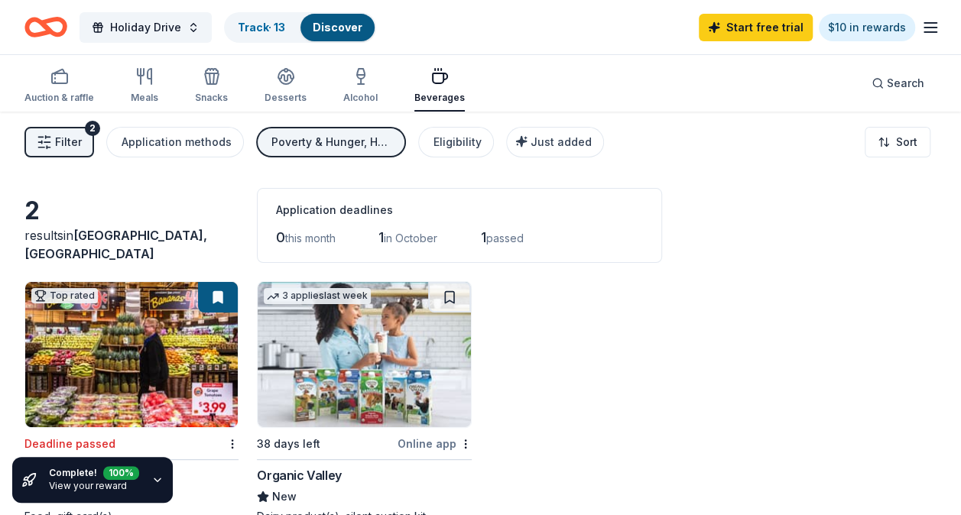
click at [62, 142] on span "Filter" at bounding box center [68, 142] width 27 height 18
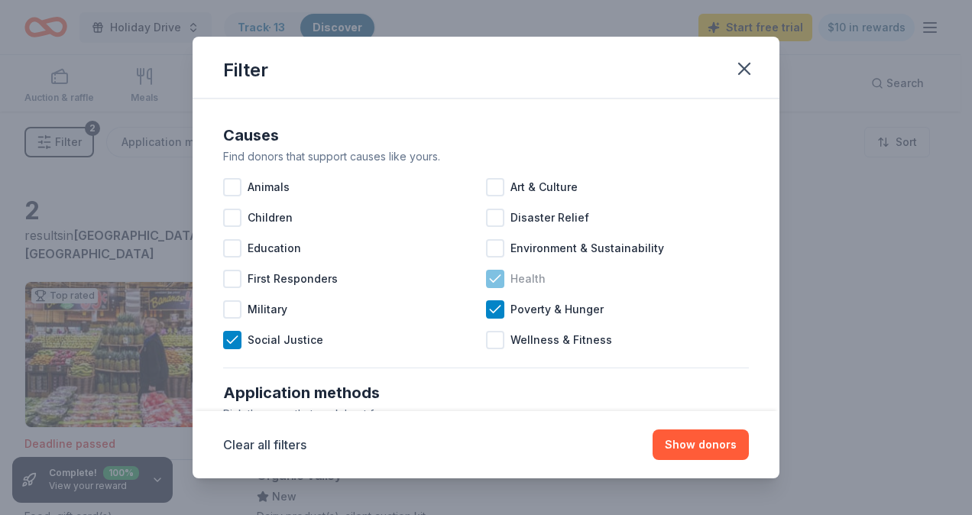
click at [489, 281] on icon at bounding box center [495, 278] width 15 height 15
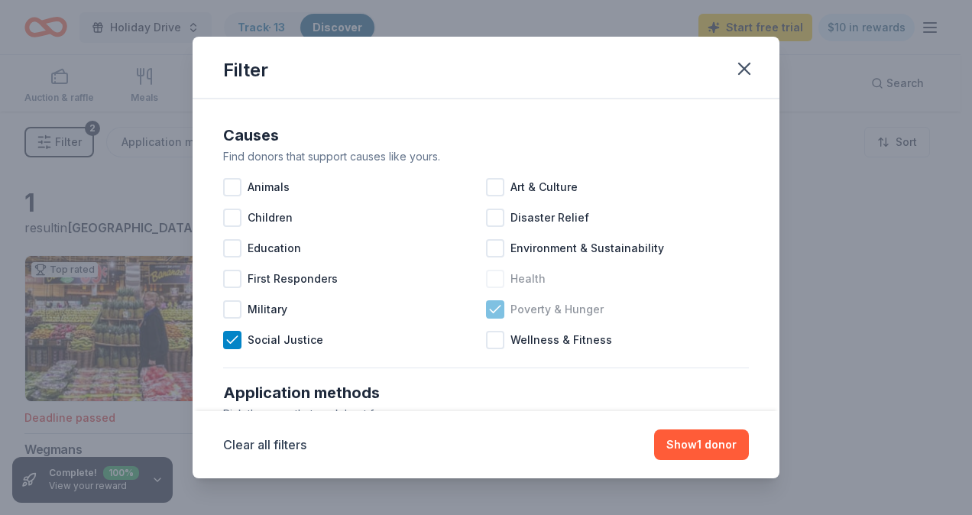
click at [490, 310] on icon at bounding box center [495, 309] width 10 height 7
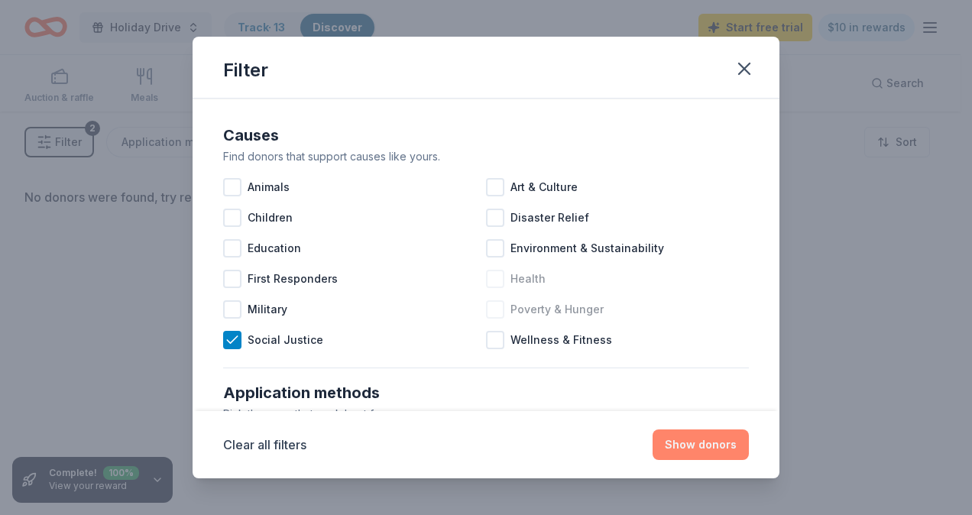
click at [688, 431] on button "Show donors" at bounding box center [701, 445] width 96 height 31
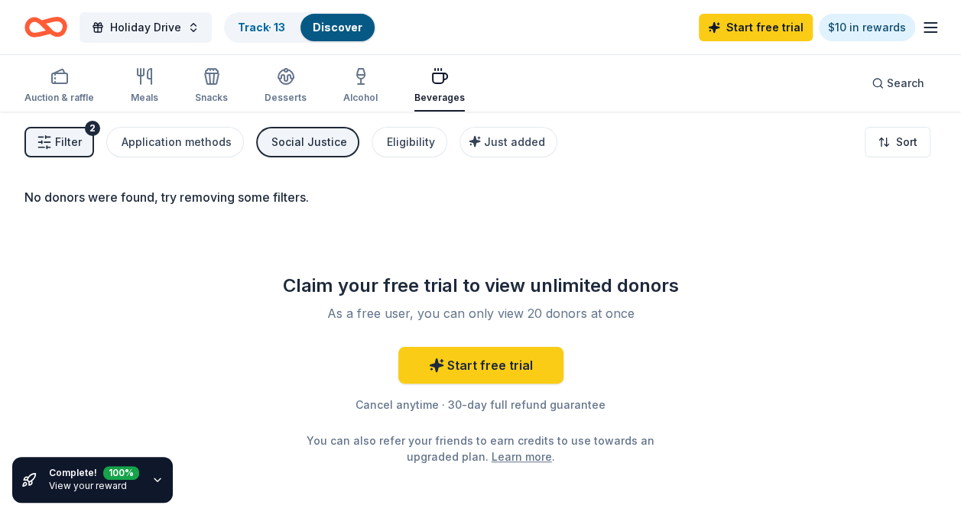
click at [49, 138] on icon "button" at bounding box center [44, 142] width 15 height 15
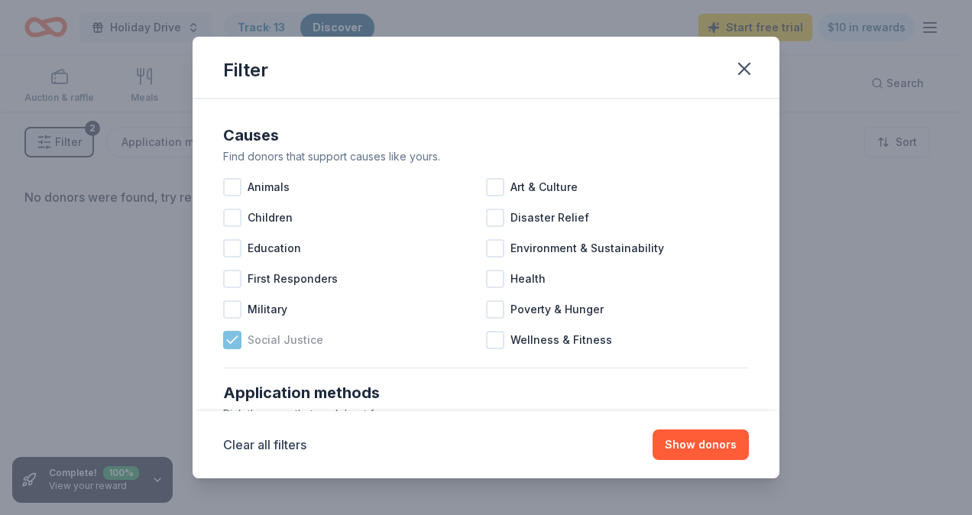
click at [284, 345] on span "Social Justice" at bounding box center [286, 340] width 76 height 18
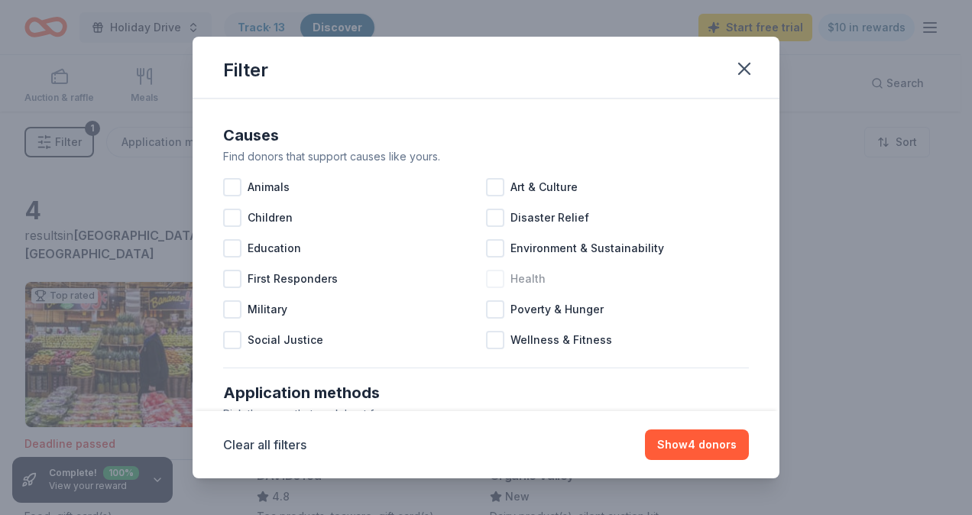
click at [520, 278] on span "Health" at bounding box center [528, 279] width 35 height 18
click at [712, 447] on button "Show 2 donors" at bounding box center [697, 445] width 103 height 31
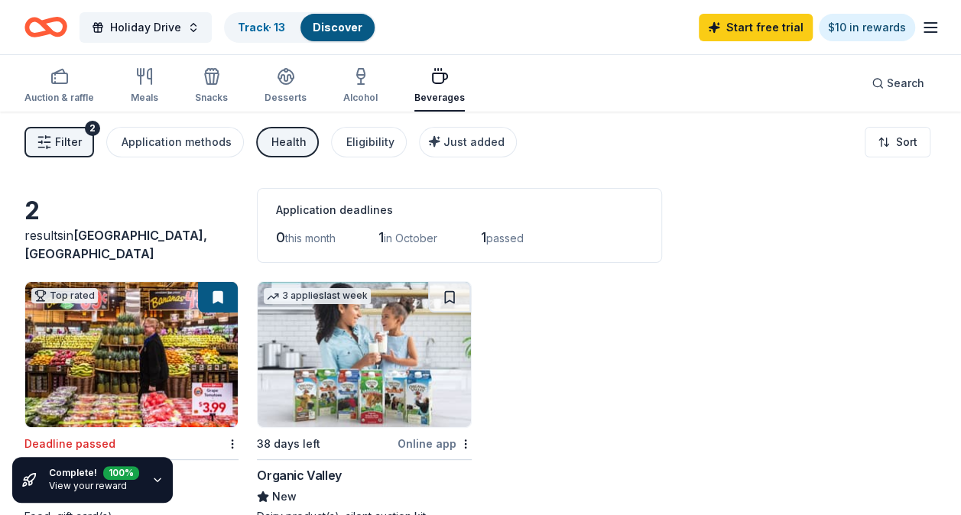
click at [71, 150] on span "Filter" at bounding box center [68, 142] width 27 height 18
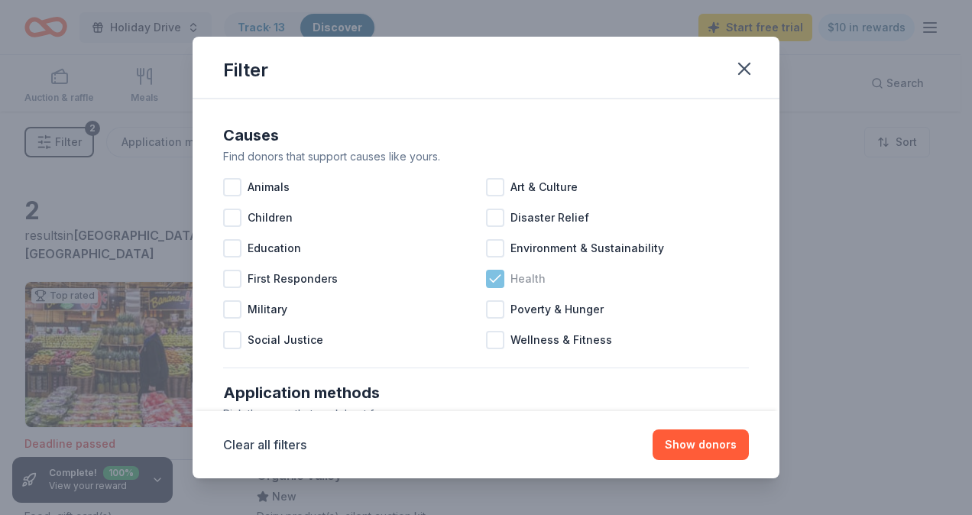
click at [520, 279] on span "Health" at bounding box center [528, 279] width 35 height 18
click at [527, 307] on span "Poverty & Hunger" at bounding box center [557, 309] width 93 height 18
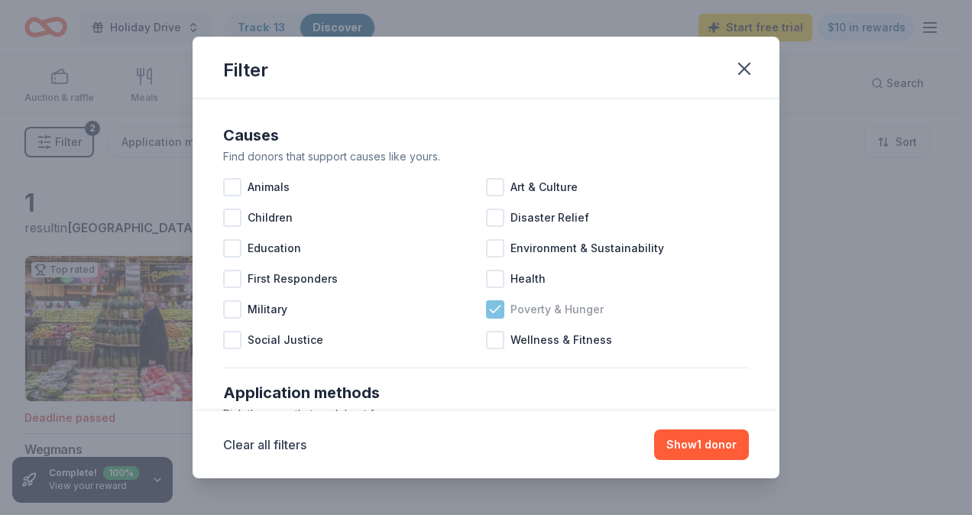
click at [527, 307] on span "Poverty & Hunger" at bounding box center [557, 309] width 93 height 18
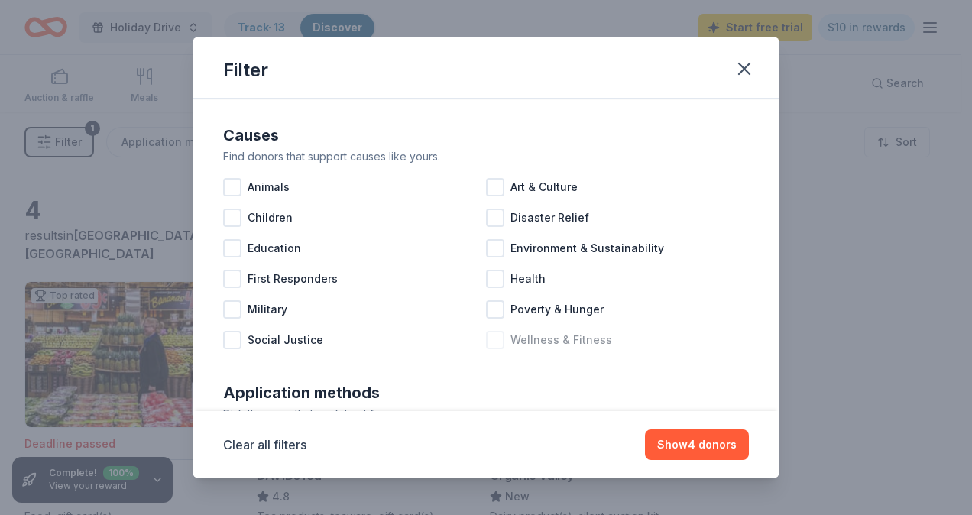
click at [520, 337] on span "Wellness & Fitness" at bounding box center [562, 340] width 102 height 18
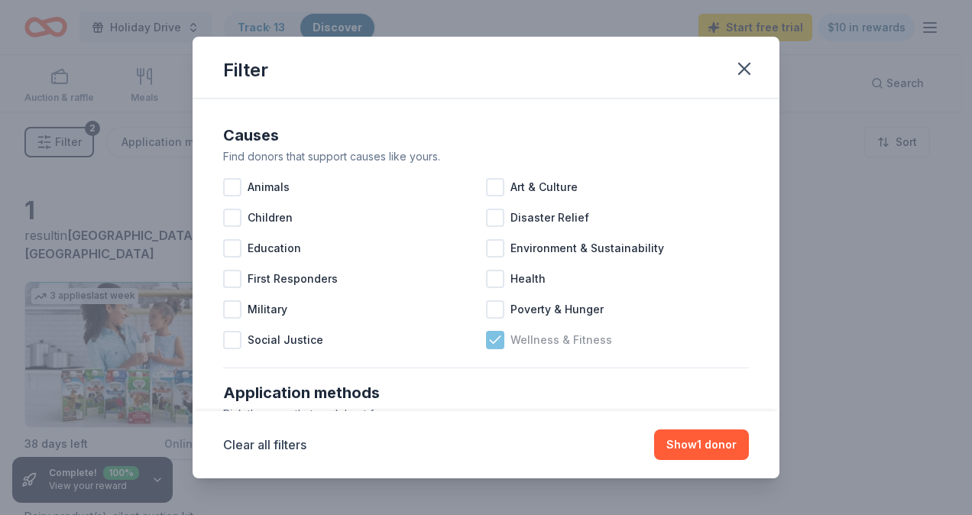
click at [520, 337] on span "Wellness & Fitness" at bounding box center [562, 340] width 102 height 18
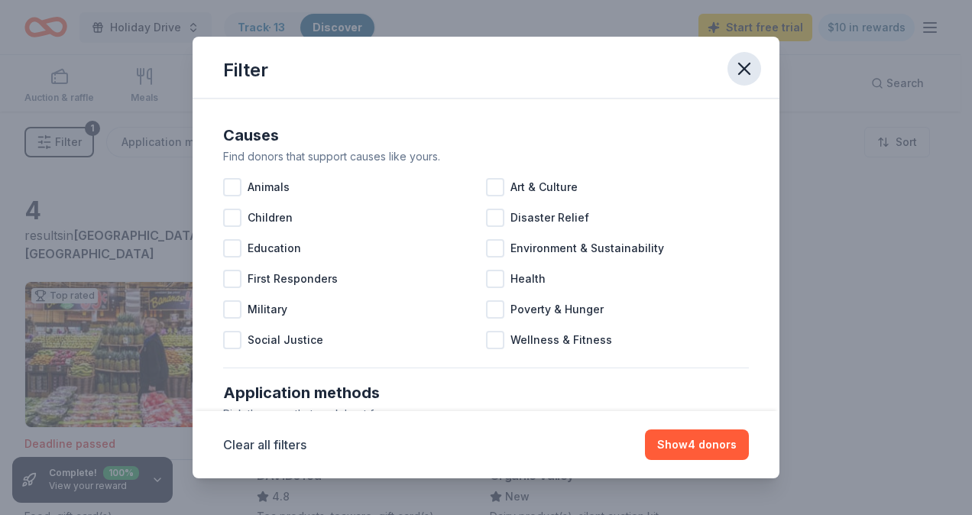
click at [749, 72] on icon "button" at bounding box center [744, 68] width 21 height 21
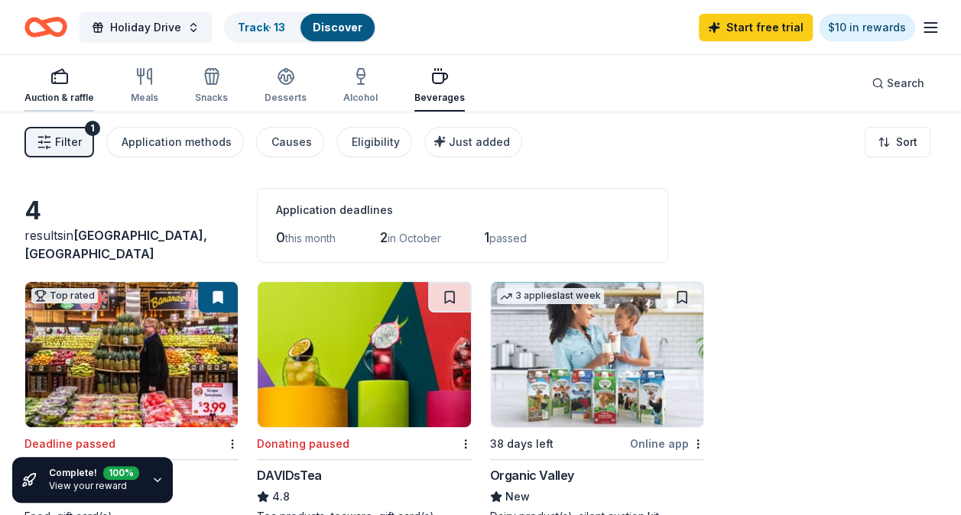
click at [59, 82] on icon "button" at bounding box center [59, 76] width 18 height 18
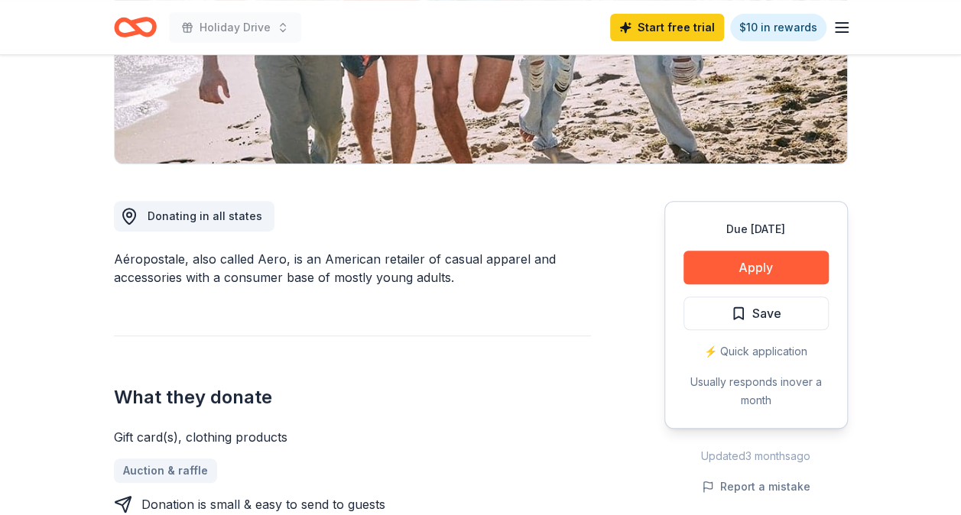
scroll to position [301, 0]
click at [754, 309] on span "Save" at bounding box center [766, 313] width 29 height 20
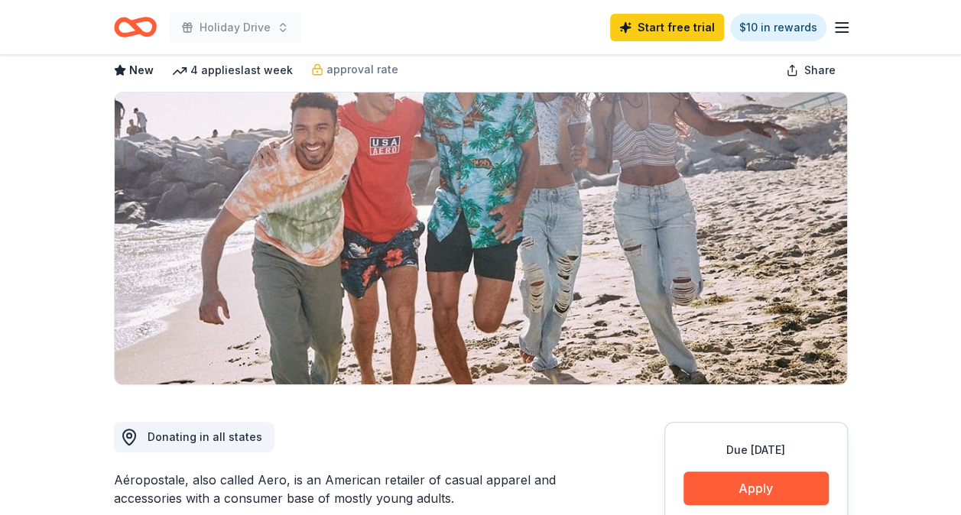
scroll to position [0, 0]
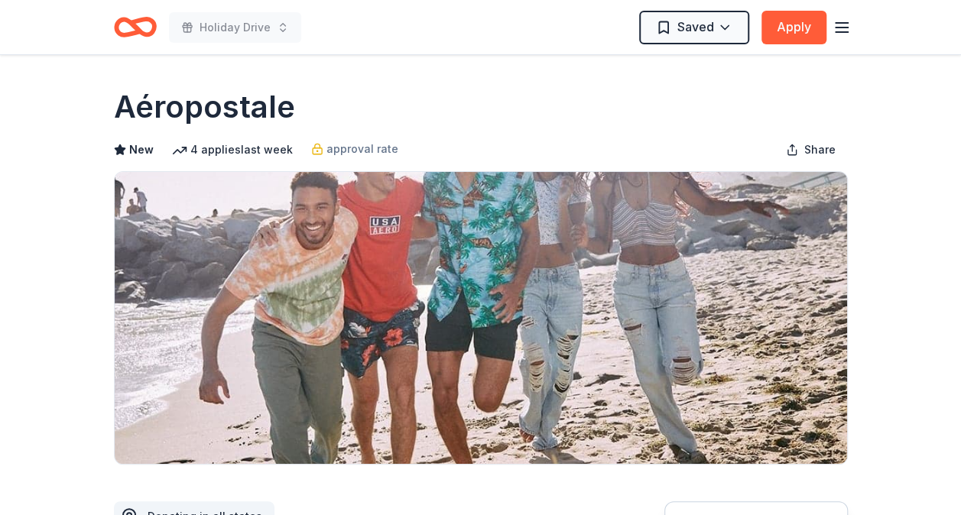
click at [844, 24] on icon "button" at bounding box center [841, 27] width 18 height 18
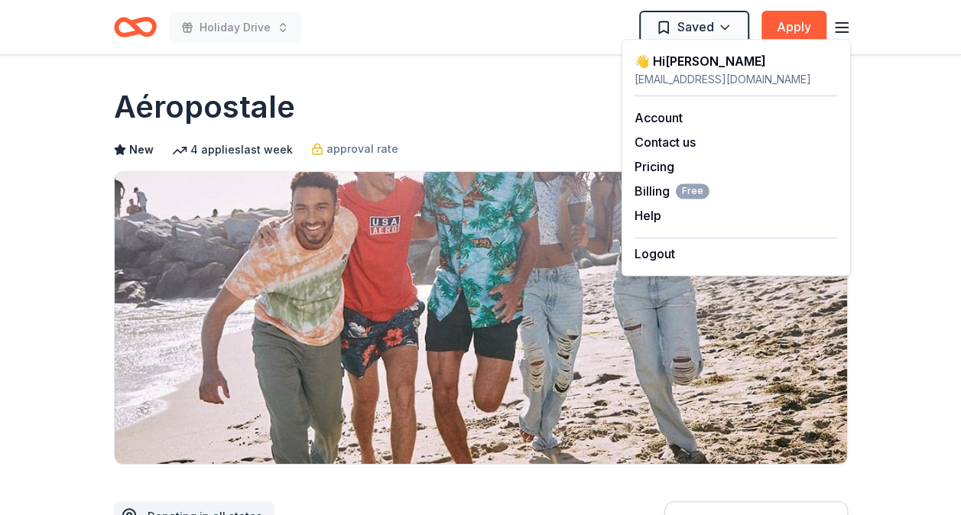
click at [844, 24] on icon "button" at bounding box center [841, 27] width 18 height 18
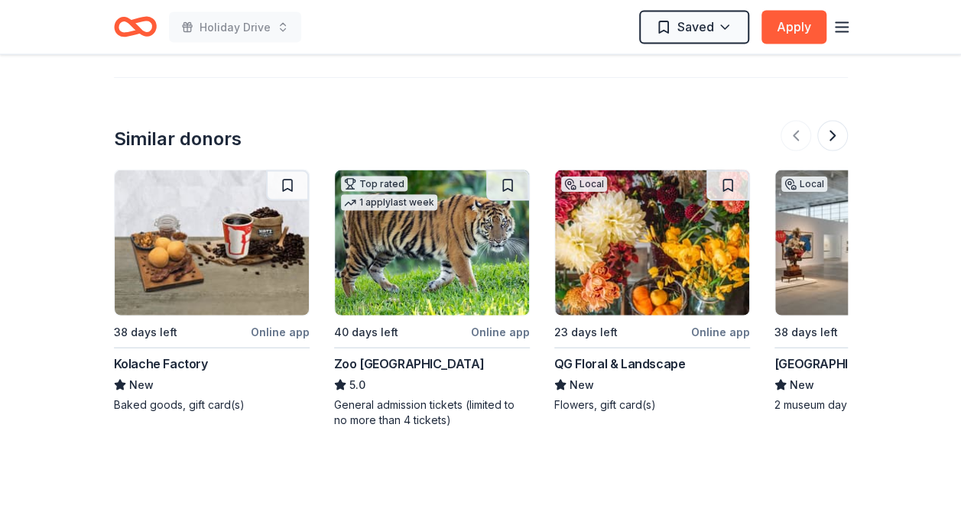
scroll to position [1493, 0]
click at [832, 127] on button at bounding box center [832, 135] width 31 height 31
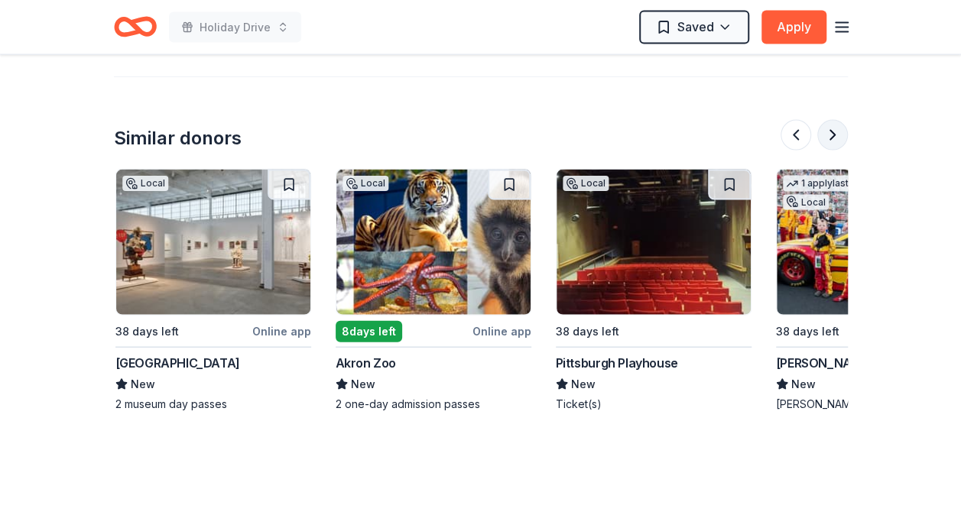
scroll to position [0, 660]
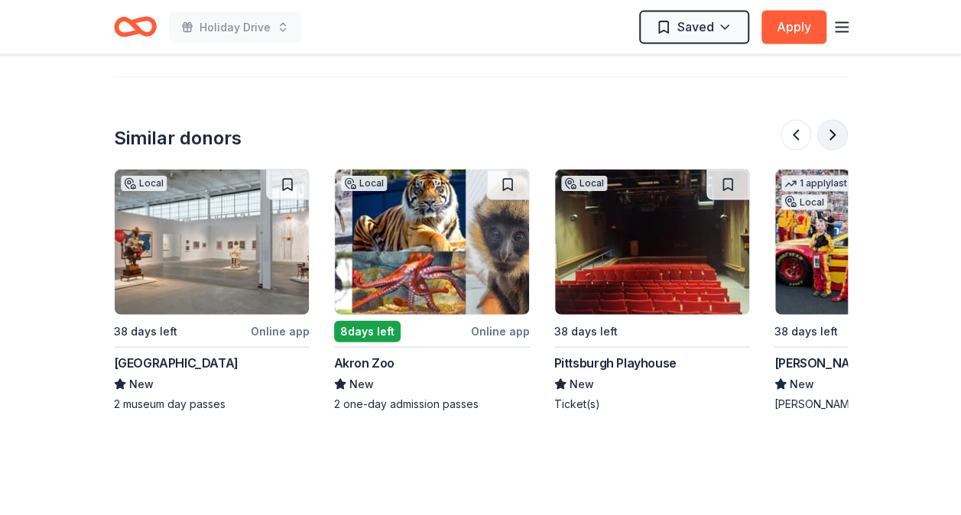
click at [832, 127] on button at bounding box center [832, 135] width 31 height 31
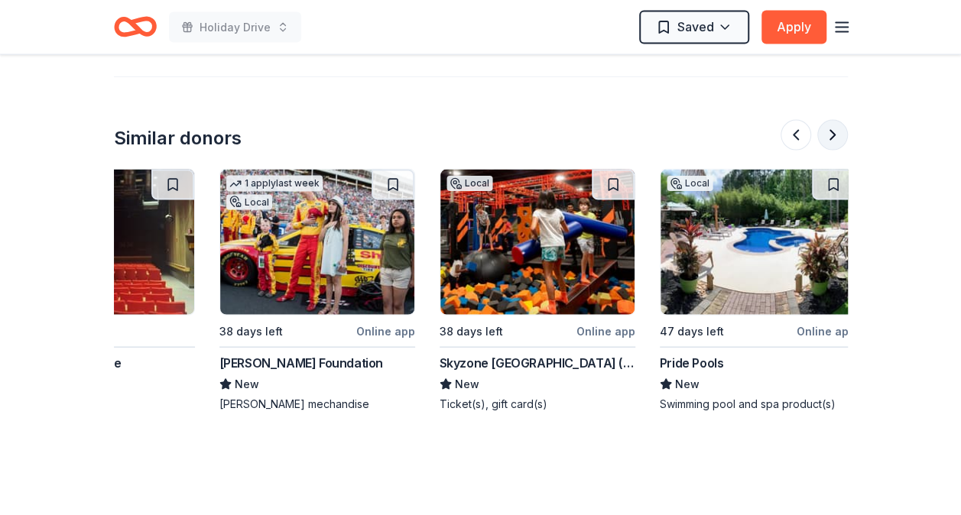
scroll to position [0, 1321]
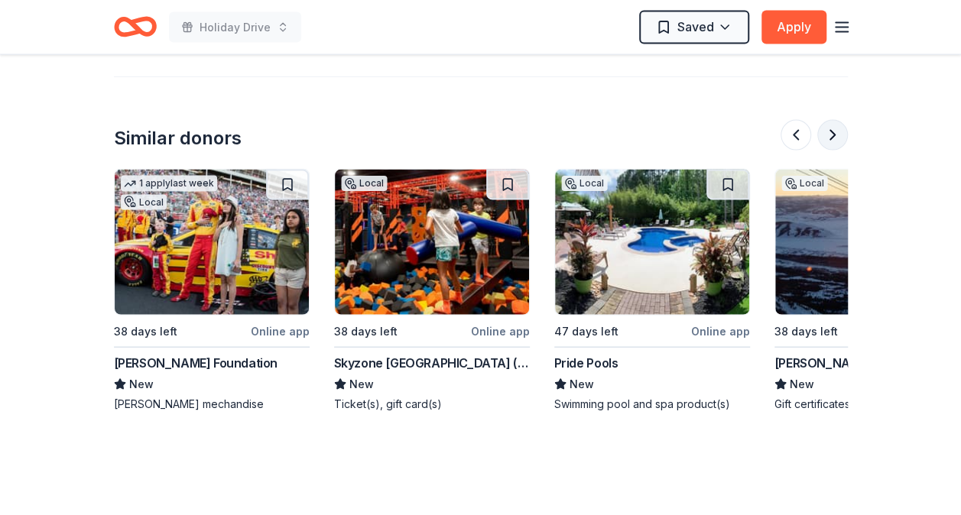
click at [832, 127] on button at bounding box center [832, 135] width 31 height 31
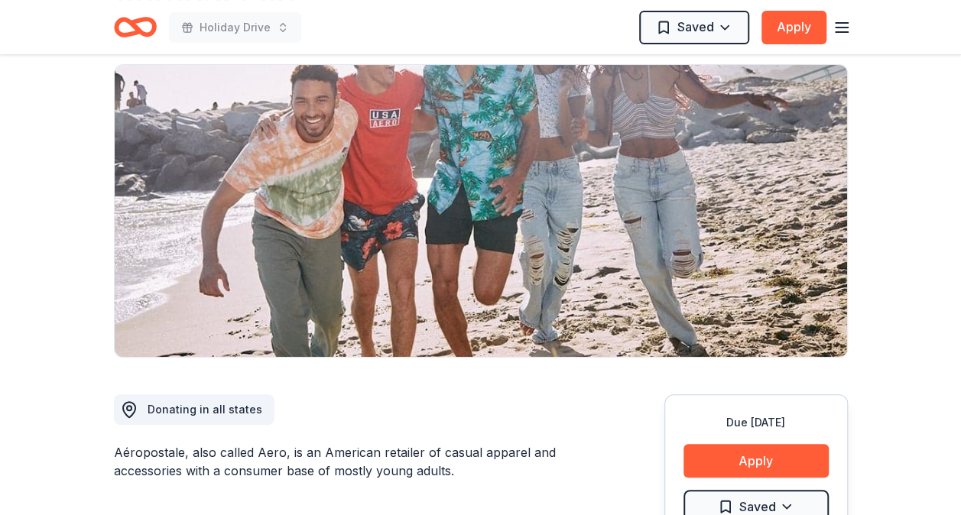
scroll to position [0, 0]
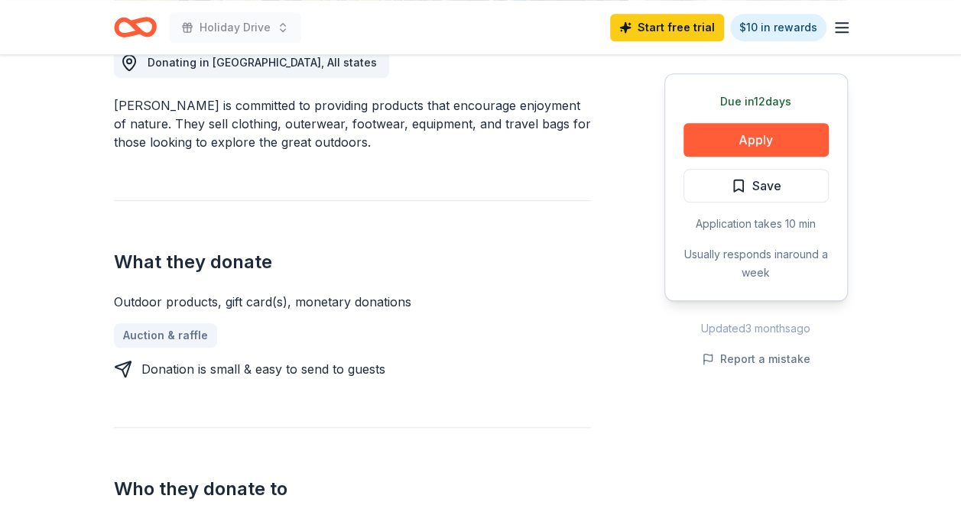
scroll to position [449, 0]
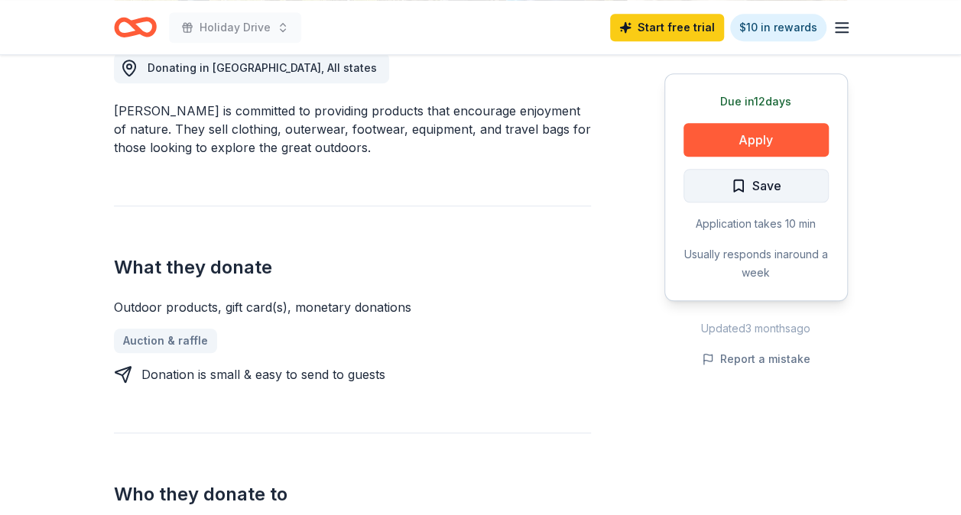
click at [757, 178] on span "Save" at bounding box center [766, 186] width 29 height 20
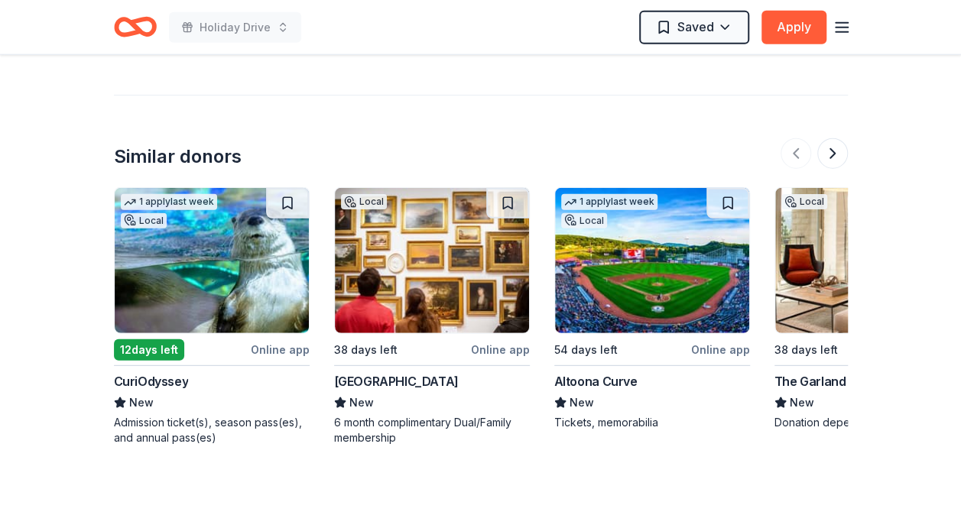
scroll to position [1919, 0]
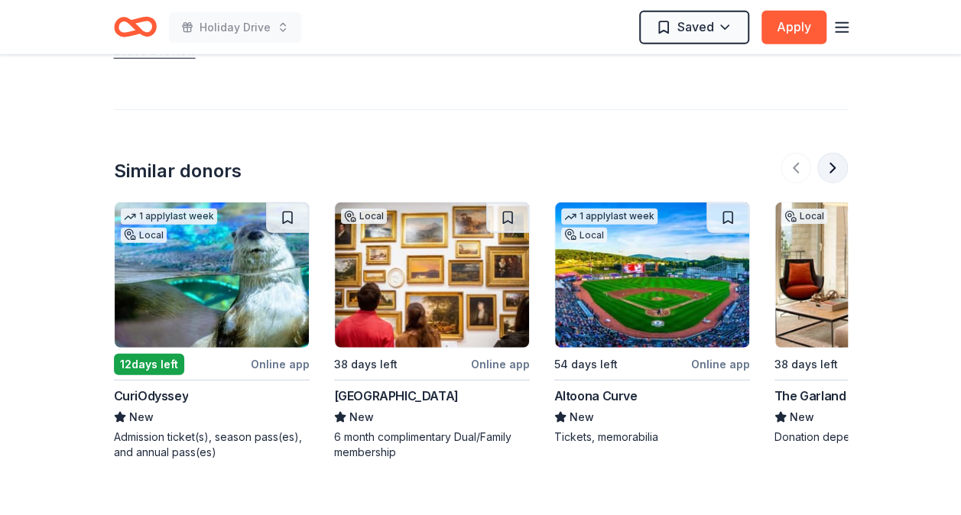
click at [835, 153] on button at bounding box center [832, 168] width 31 height 31
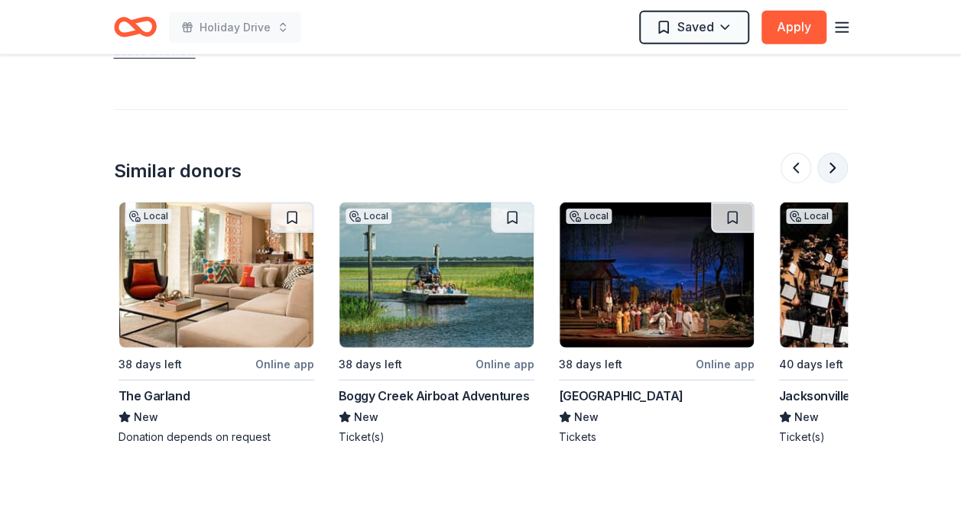
scroll to position [0, 660]
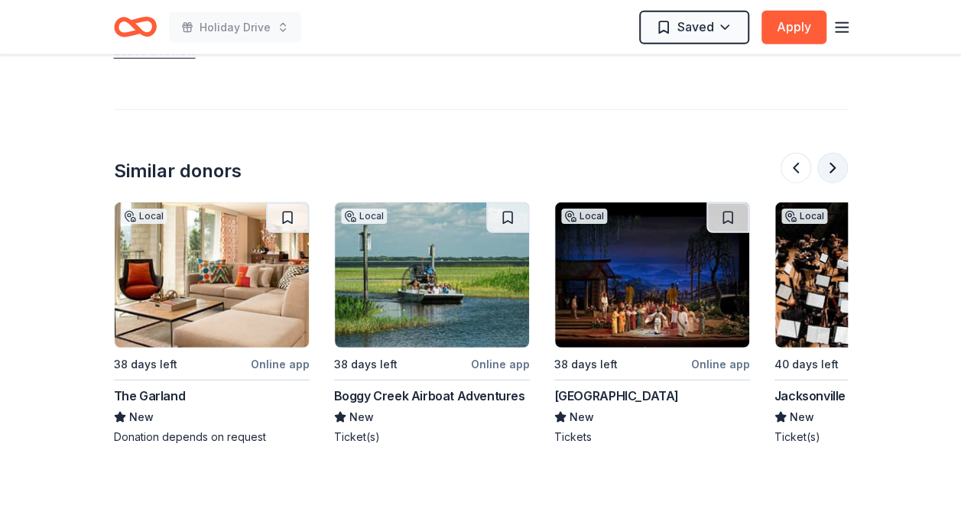
click at [835, 153] on button at bounding box center [832, 168] width 31 height 31
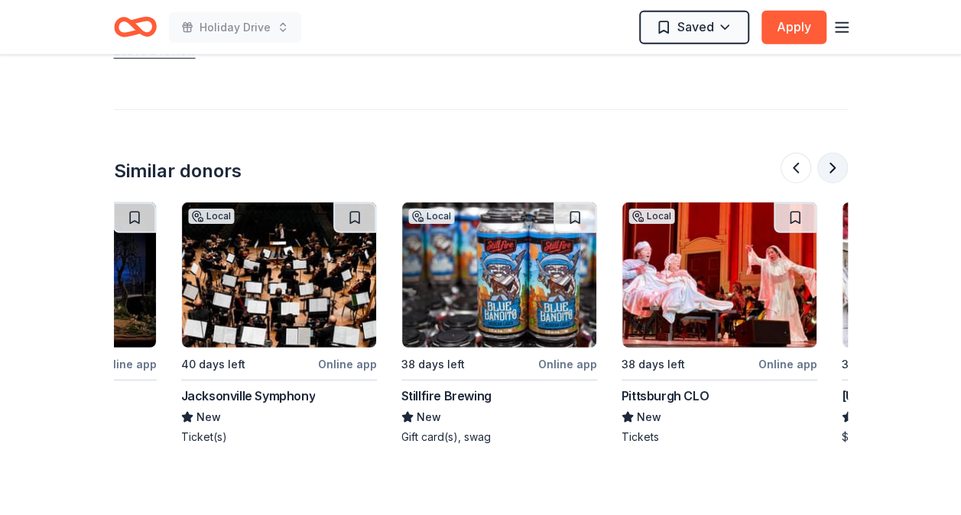
scroll to position [0, 1321]
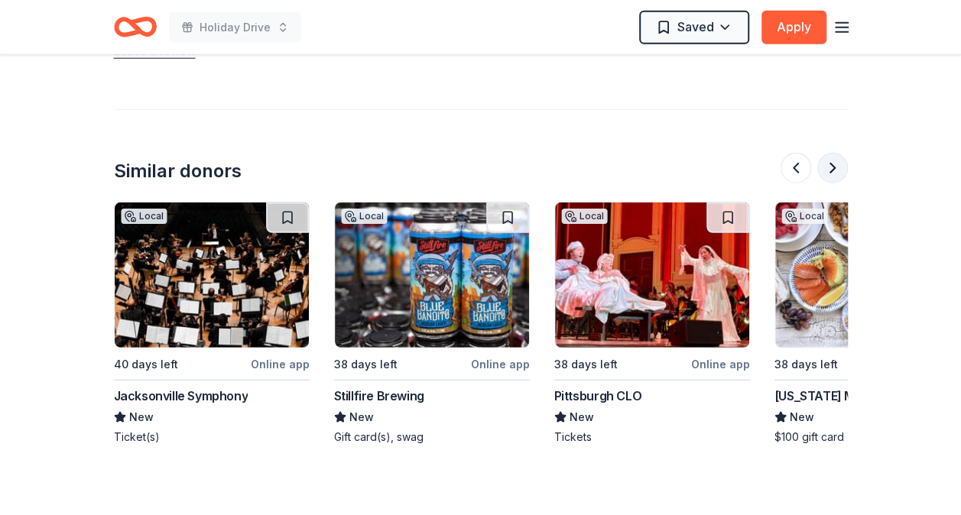
click at [835, 153] on button at bounding box center [832, 168] width 31 height 31
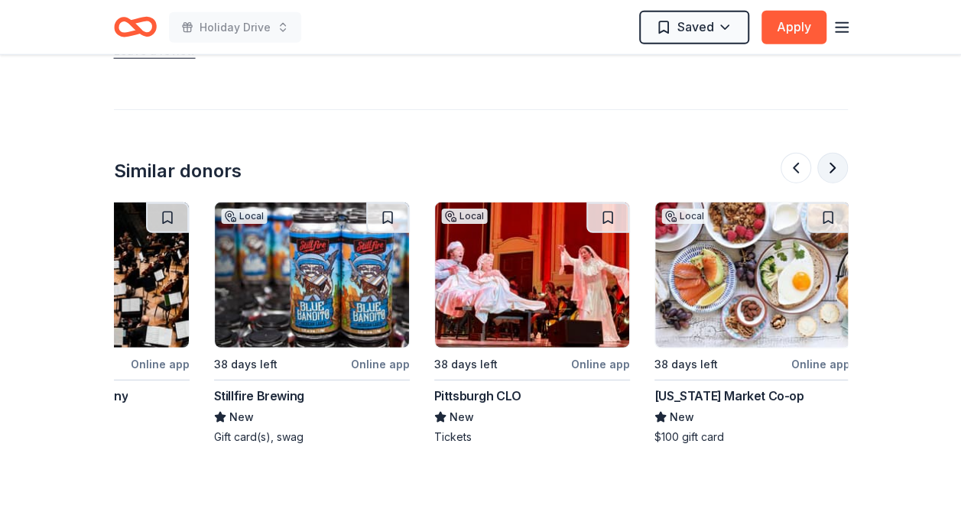
scroll to position [0, 1443]
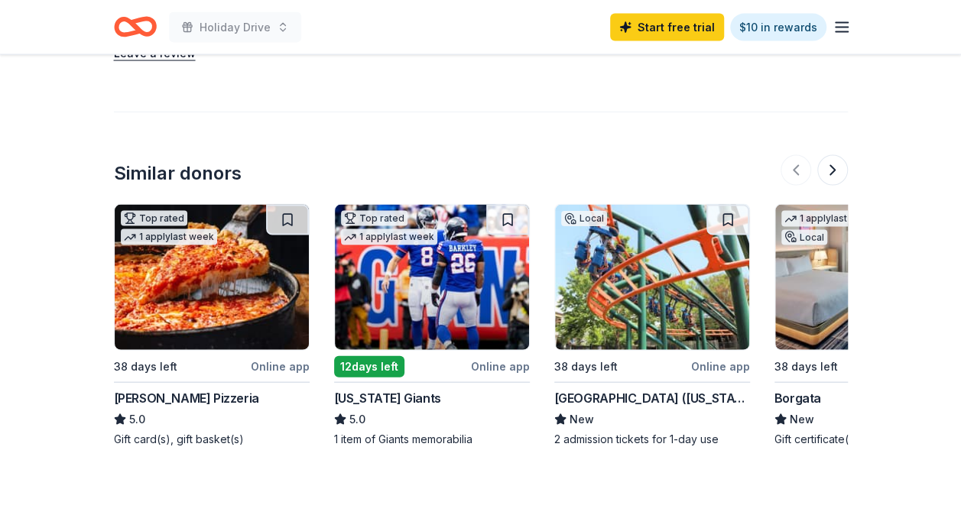
scroll to position [1503, 0]
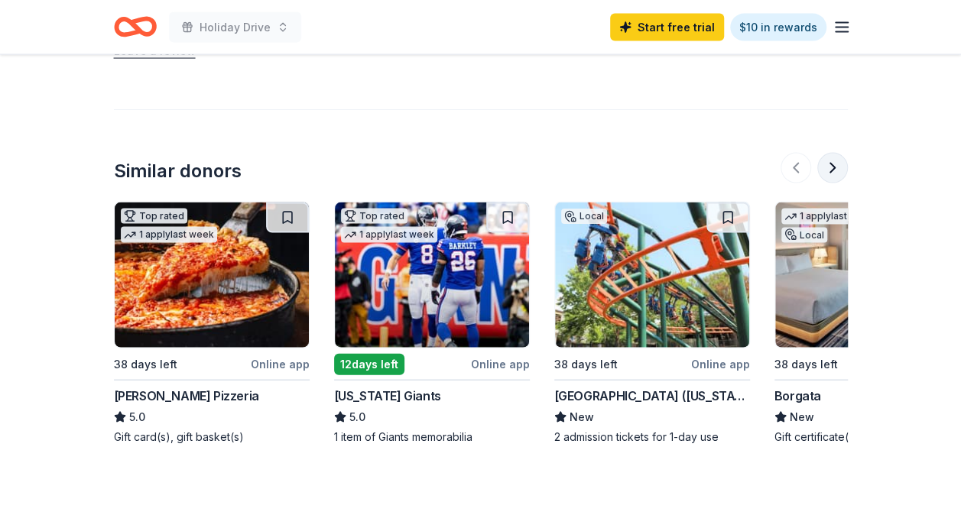
click at [831, 153] on button at bounding box center [832, 168] width 31 height 31
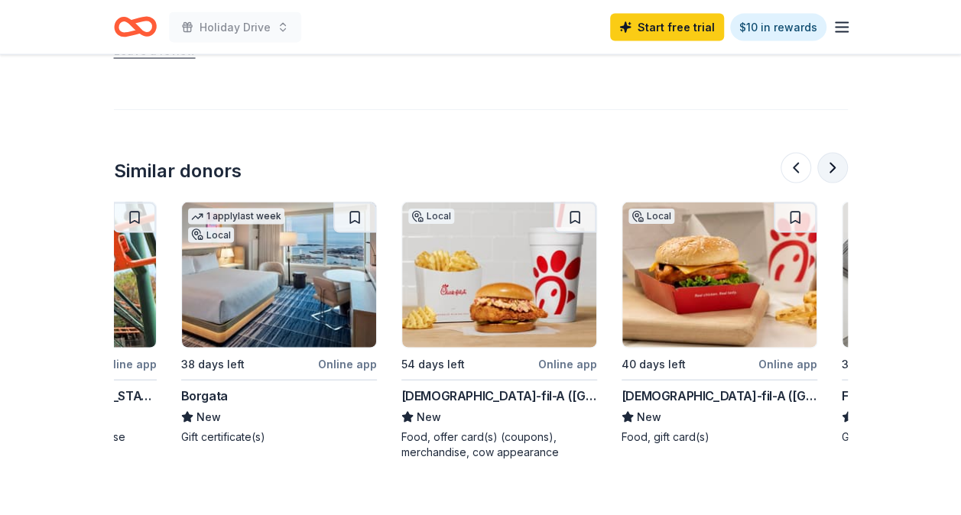
scroll to position [0, 660]
